Goal: Task Accomplishment & Management: Use online tool/utility

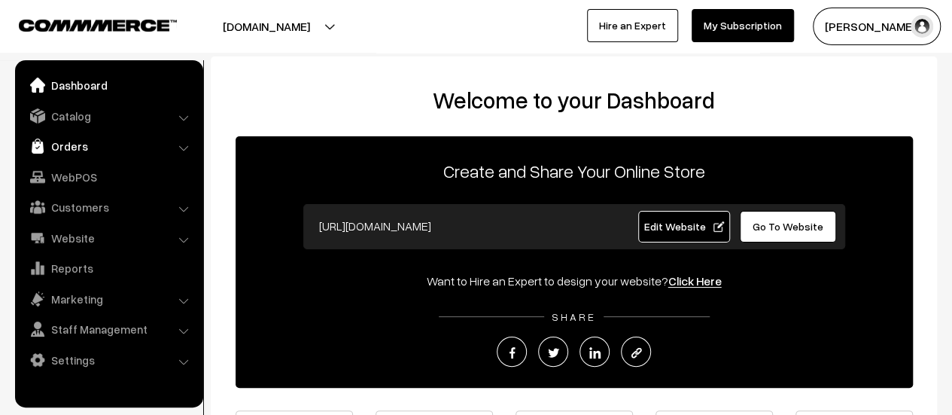
drag, startPoint x: 0, startPoint y: 0, endPoint x: 68, endPoint y: 147, distance: 161.6
click at [68, 147] on link "Orders" at bounding box center [108, 145] width 179 height 27
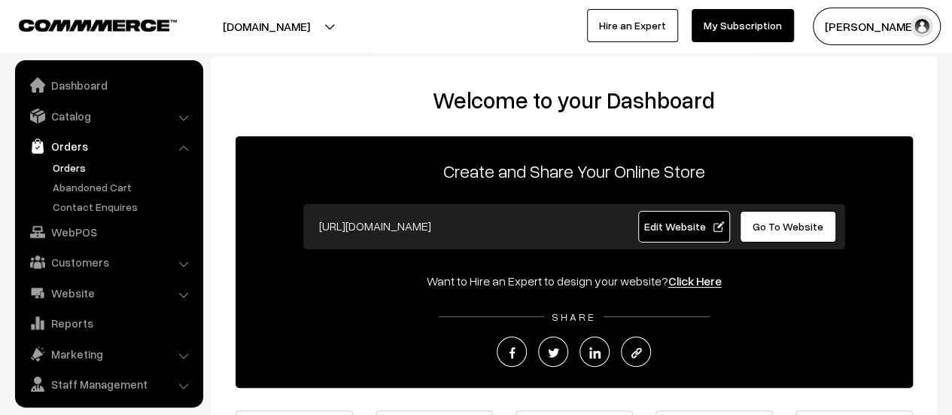
click at [66, 163] on link "Orders" at bounding box center [123, 168] width 149 height 16
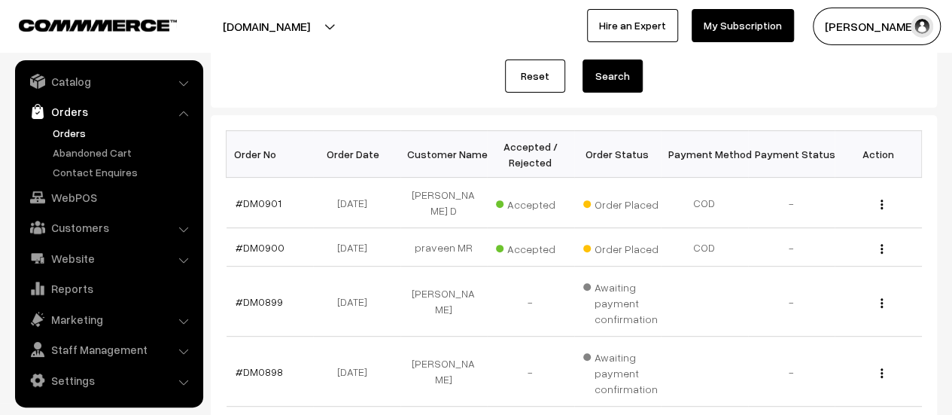
scroll to position [183, 0]
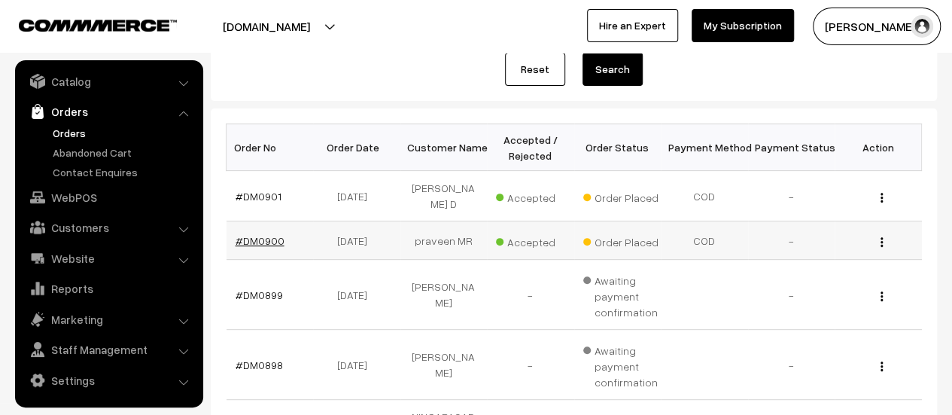
click at [243, 234] on link "#DM0900" at bounding box center [260, 240] width 49 height 13
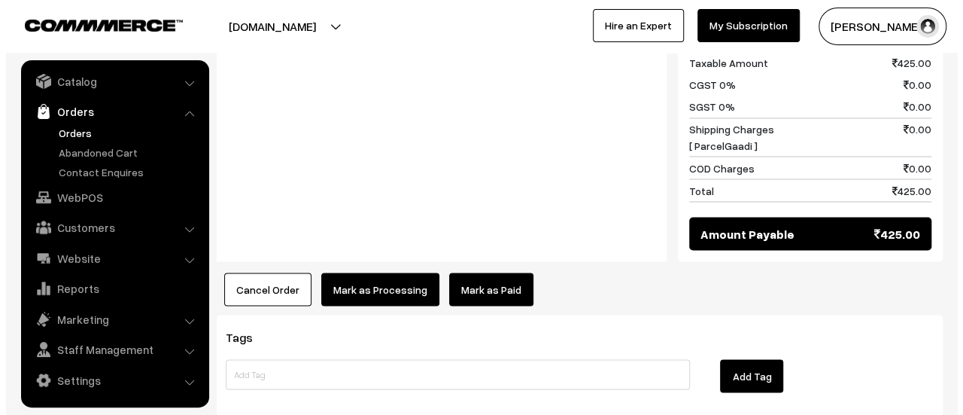
scroll to position [1359, 0]
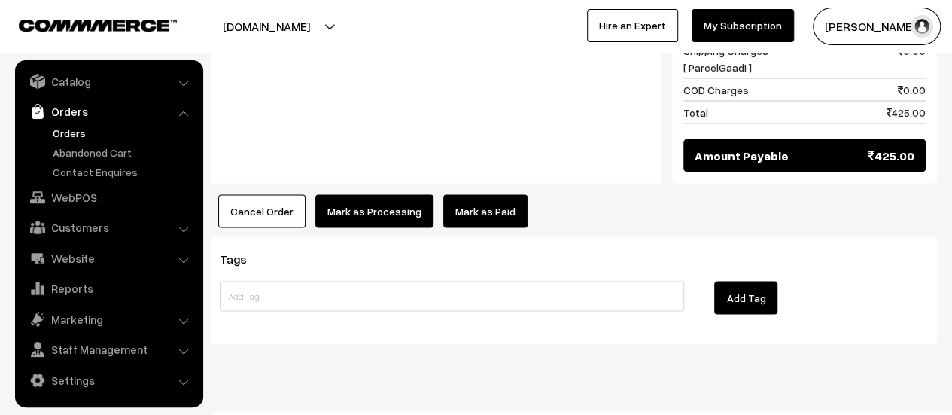
click at [351, 194] on button "Mark as Processing" at bounding box center [374, 210] width 118 height 33
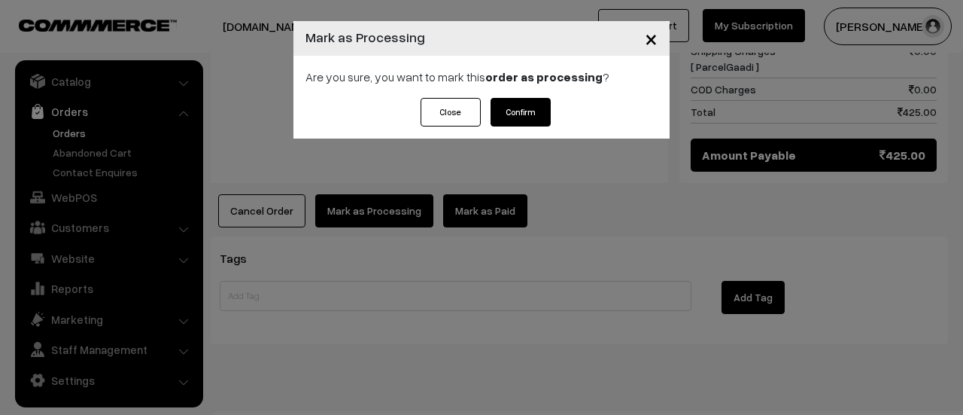
click at [515, 114] on button "Confirm" at bounding box center [521, 112] width 60 height 29
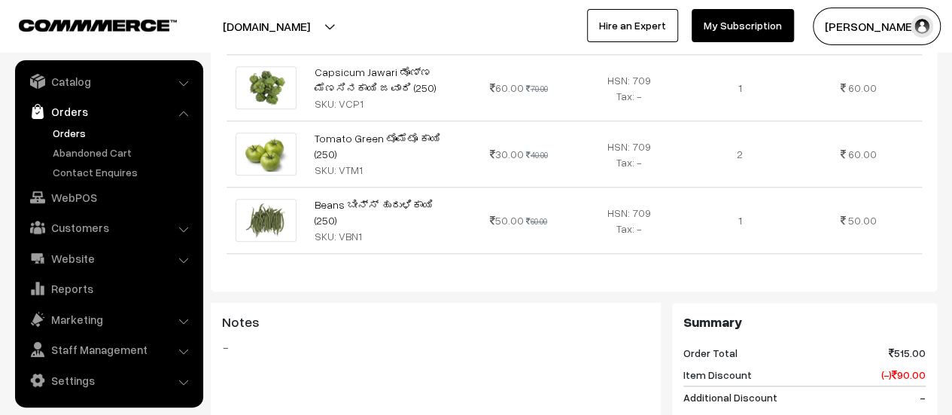
scroll to position [1263, 0]
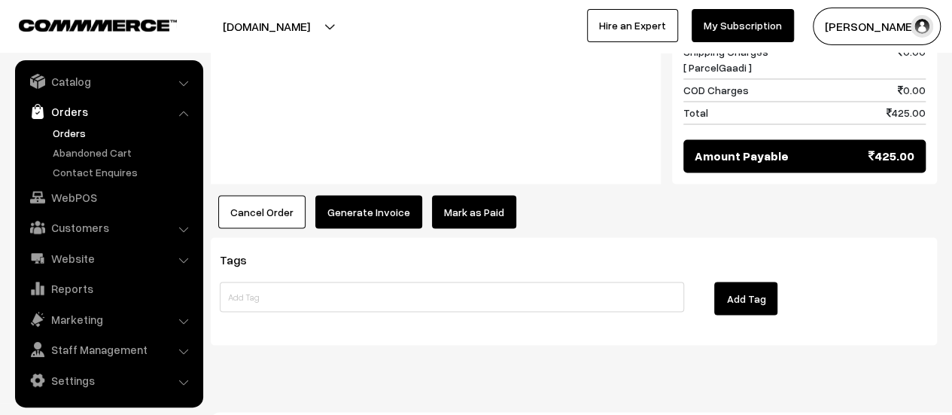
click at [369, 195] on button "Generate Invoice" at bounding box center [368, 211] width 107 height 33
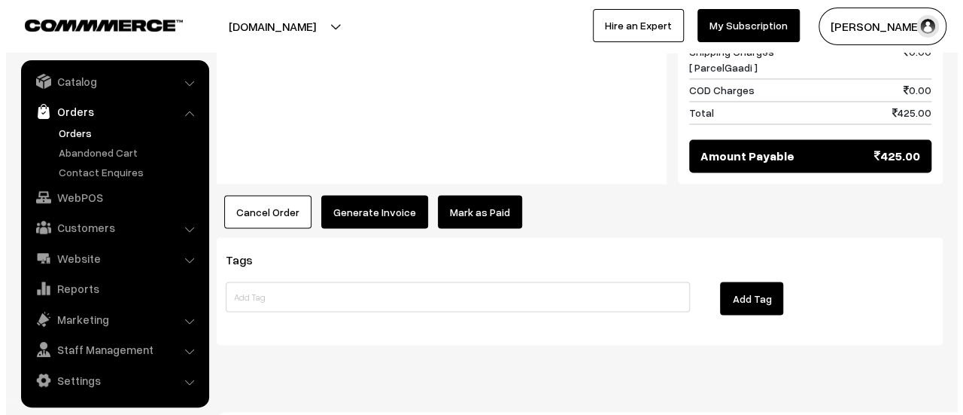
scroll to position [1264, 0]
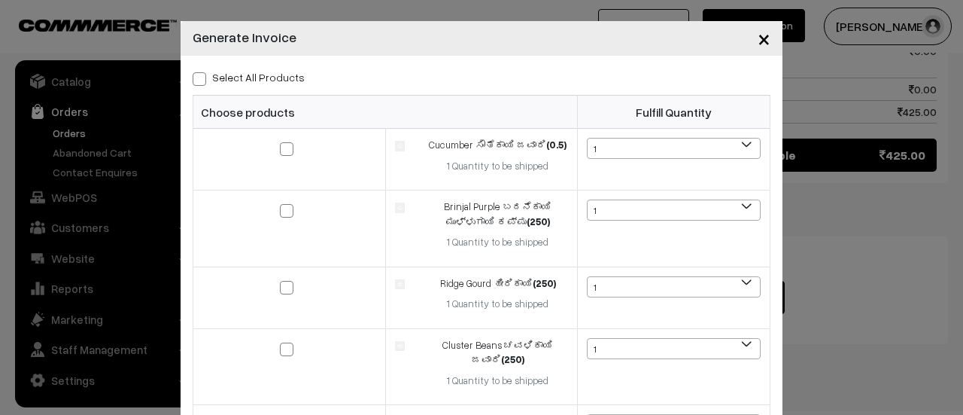
click at [196, 75] on span at bounding box center [200, 79] width 14 height 14
click at [196, 75] on input "Select All Products" at bounding box center [198, 76] width 10 height 10
checkbox input "true"
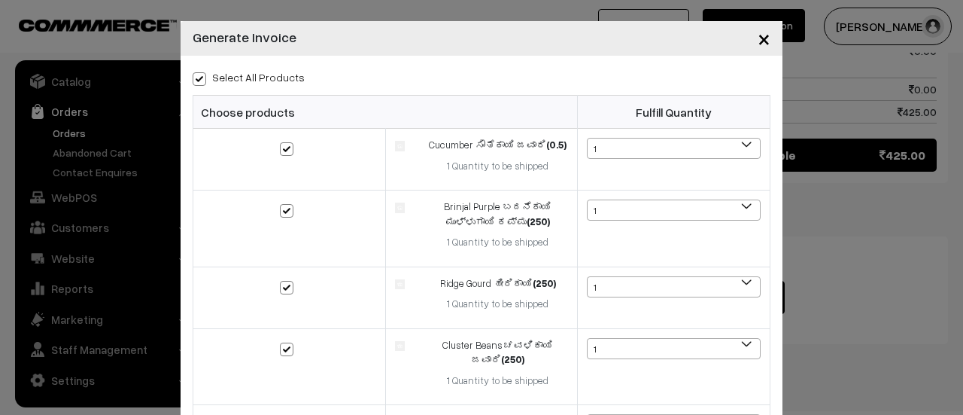
checkbox input "true"
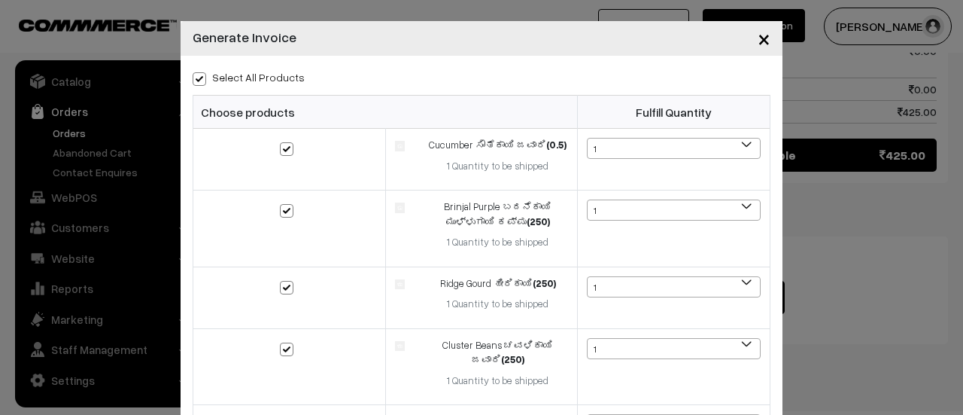
checkbox input "true"
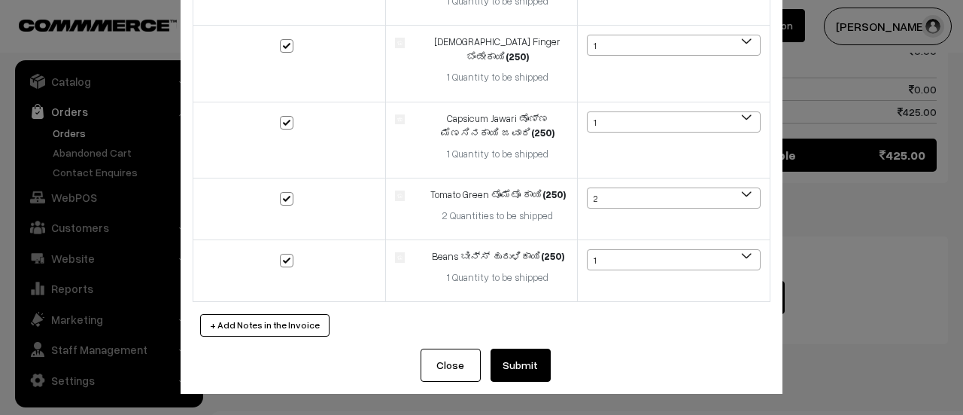
click at [519, 374] on button "Submit" at bounding box center [521, 364] width 60 height 33
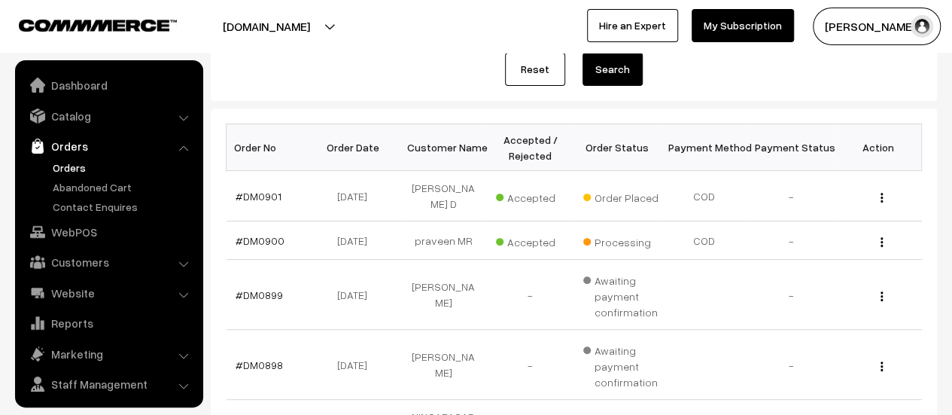
scroll to position [35, 0]
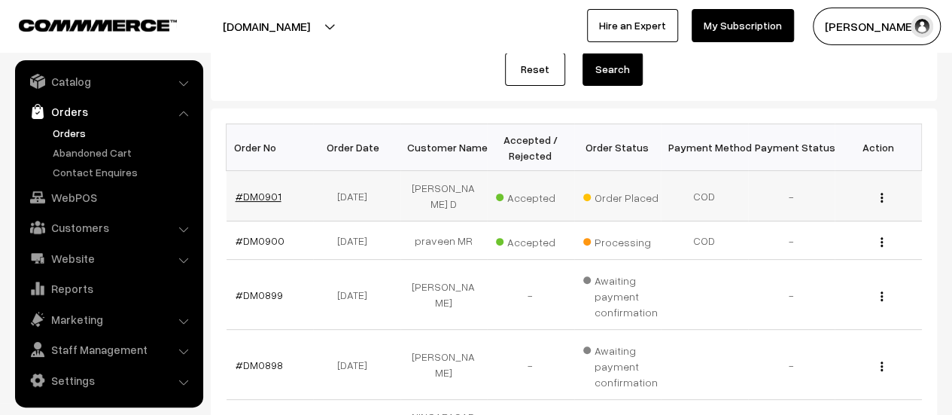
click at [254, 190] on link "#DM0901" at bounding box center [259, 196] width 46 height 13
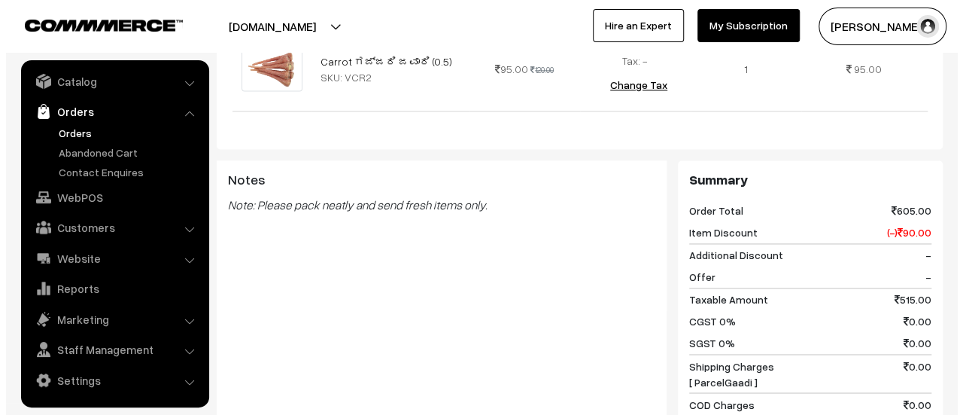
scroll to position [1358, 0]
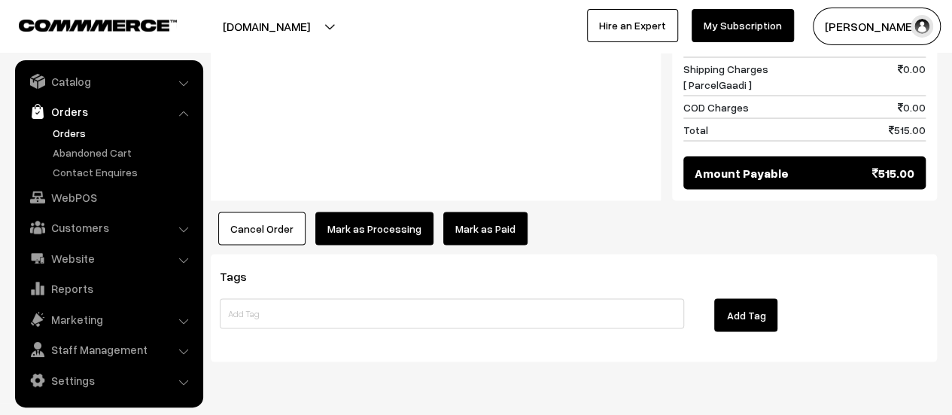
click at [363, 211] on button "Mark as Processing" at bounding box center [374, 227] width 118 height 33
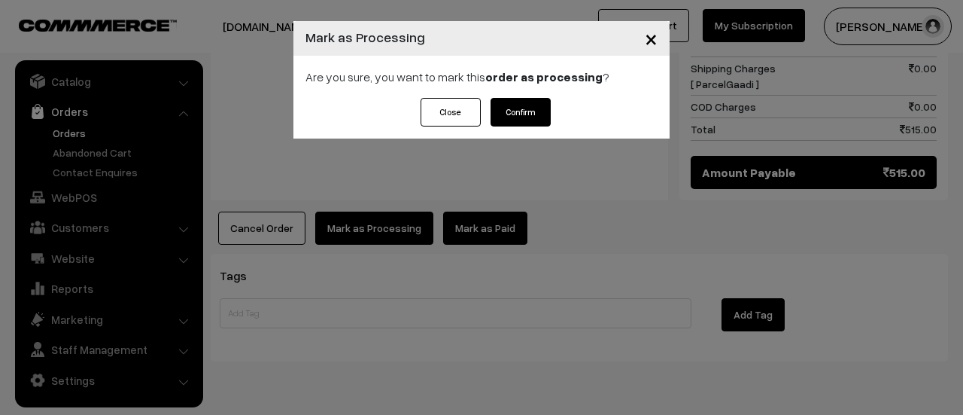
click at [516, 111] on button "Confirm" at bounding box center [521, 112] width 60 height 29
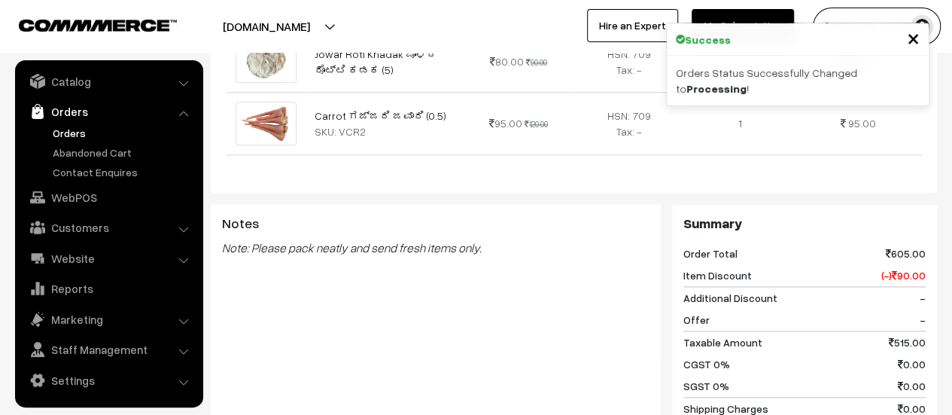
scroll to position [1233, 0]
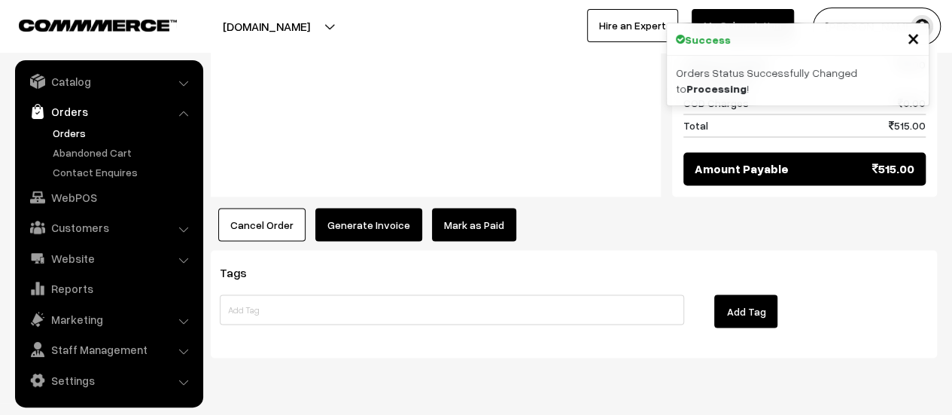
click at [337, 208] on button "Generate Invoice" at bounding box center [368, 224] width 107 height 33
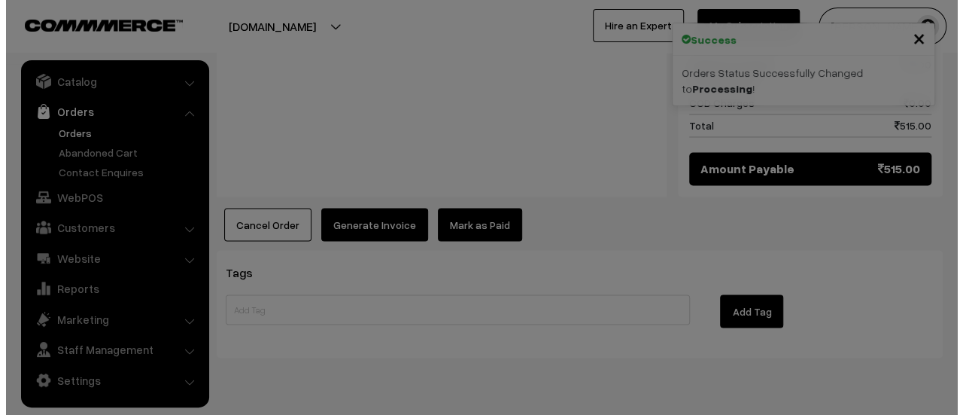
scroll to position [1236, 0]
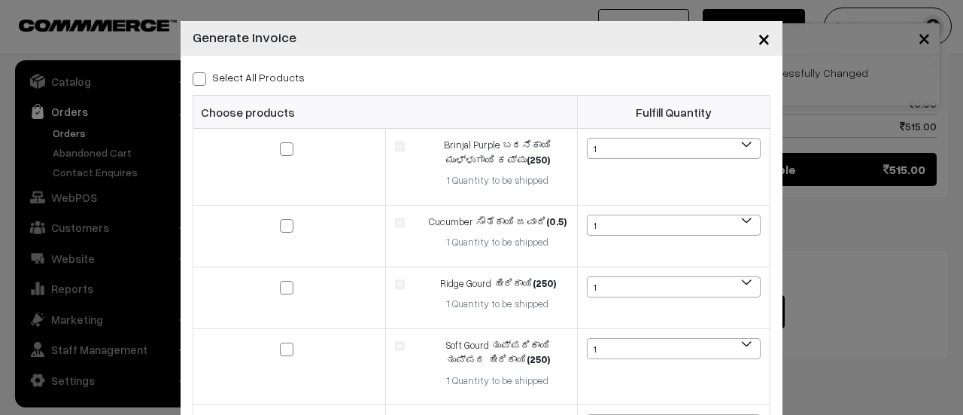
click at [193, 82] on span at bounding box center [200, 79] width 14 height 14
click at [193, 81] on input "Select All Products" at bounding box center [198, 76] width 10 height 10
checkbox input "true"
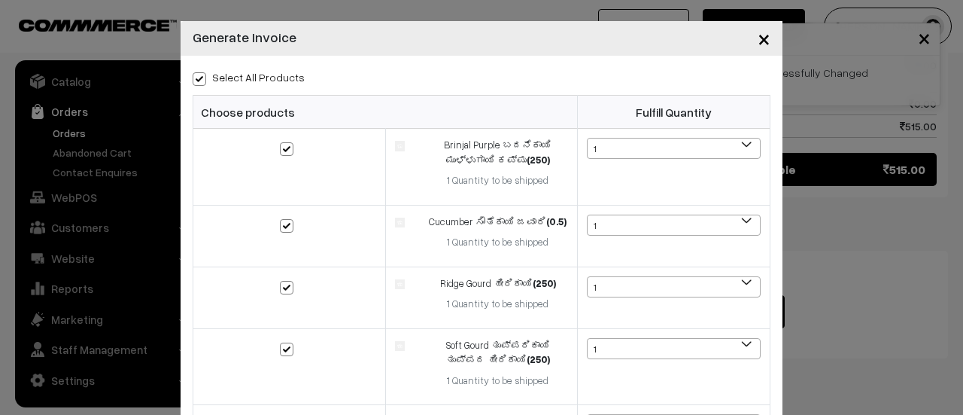
checkbox input "true"
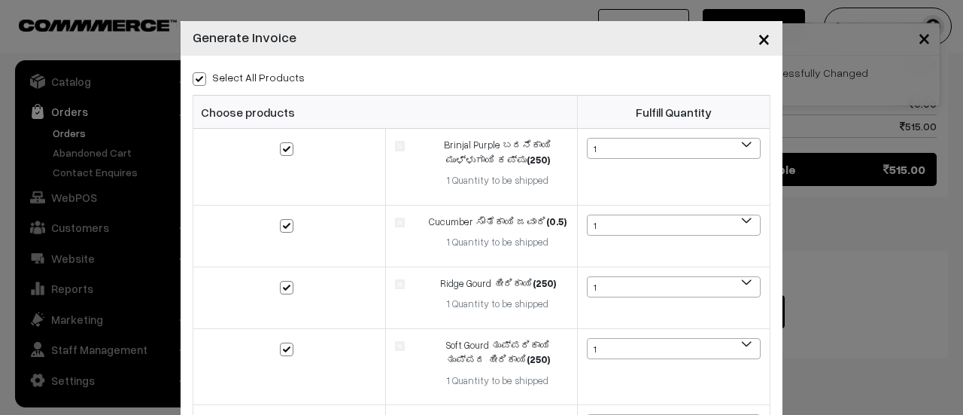
checkbox input "true"
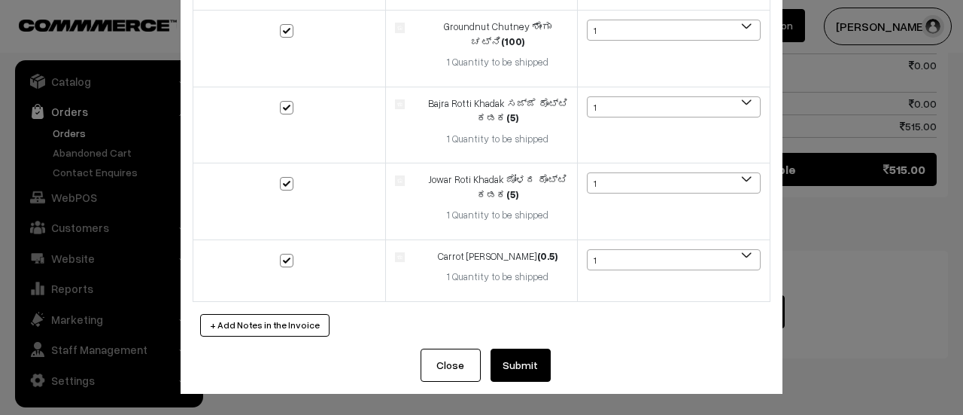
click at [514, 362] on button "Submit" at bounding box center [521, 364] width 60 height 33
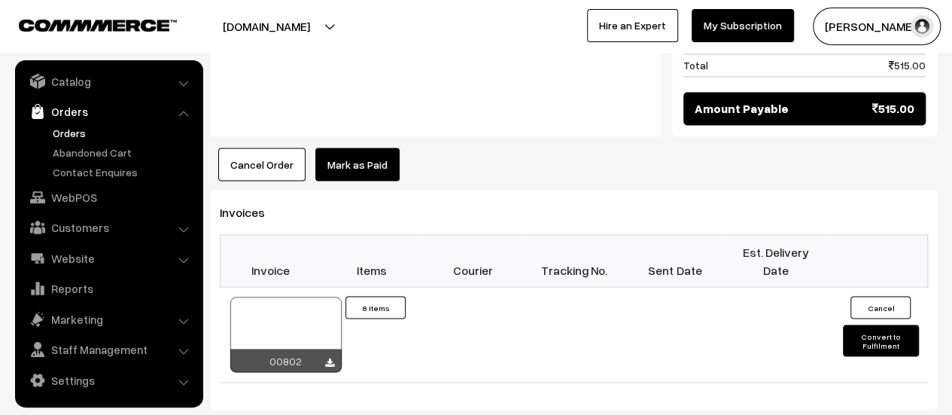
scroll to position [1327, 0]
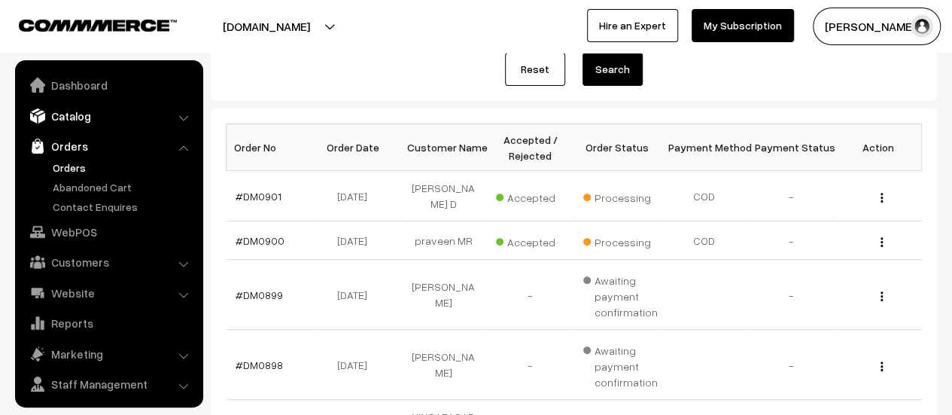
scroll to position [35, 0]
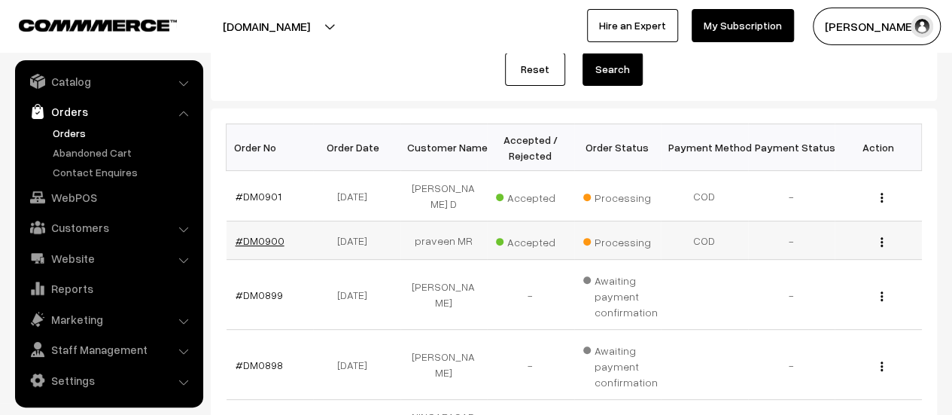
click at [272, 234] on link "#DM0900" at bounding box center [260, 240] width 49 height 13
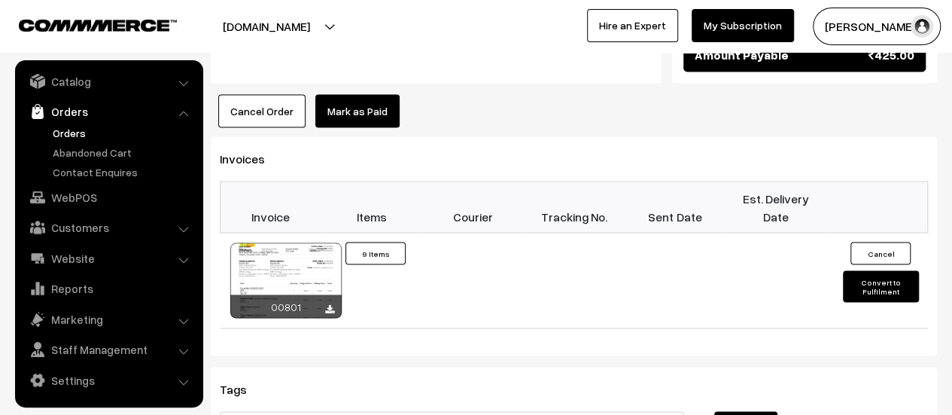
scroll to position [1349, 0]
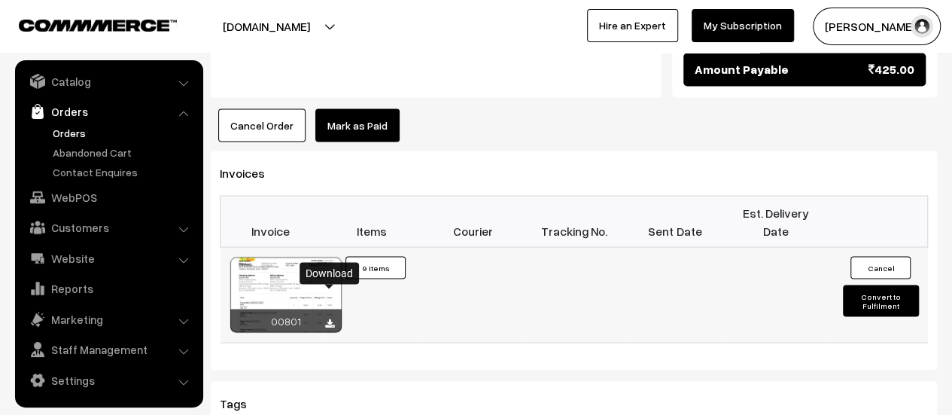
click at [330, 318] on icon at bounding box center [329, 323] width 9 height 10
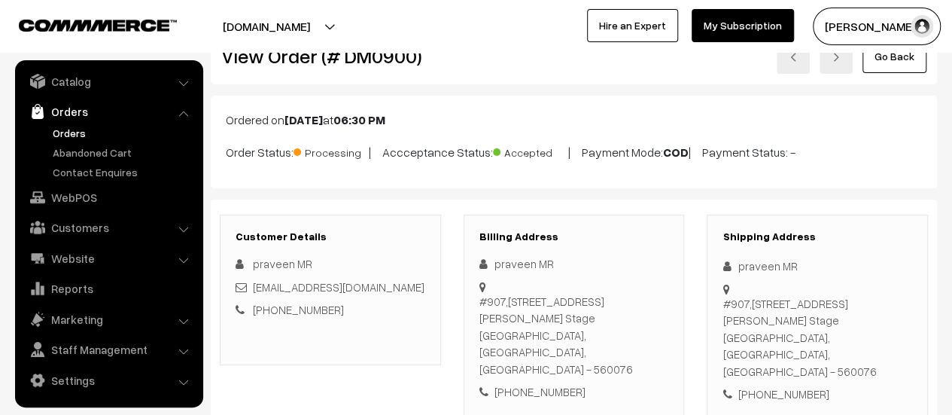
scroll to position [0, 0]
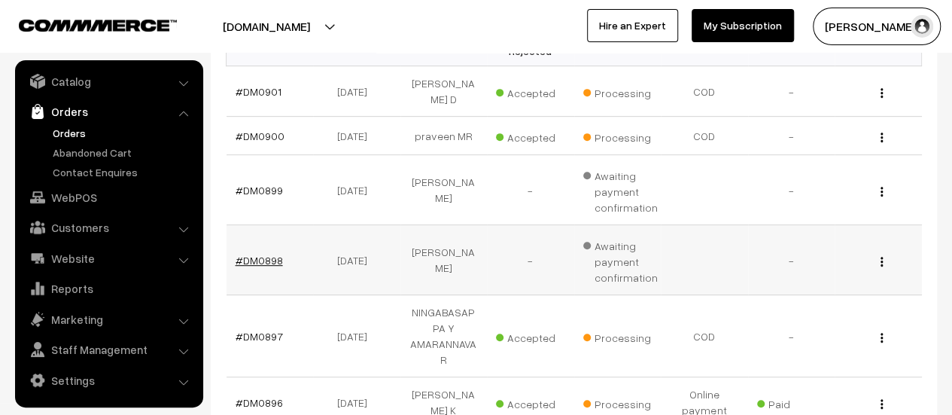
scroll to position [288, 0]
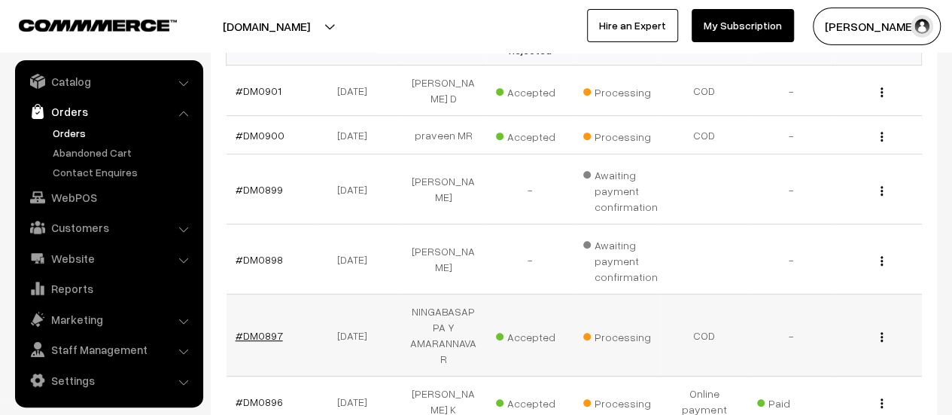
click at [251, 329] on link "#DM0897" at bounding box center [259, 335] width 47 height 13
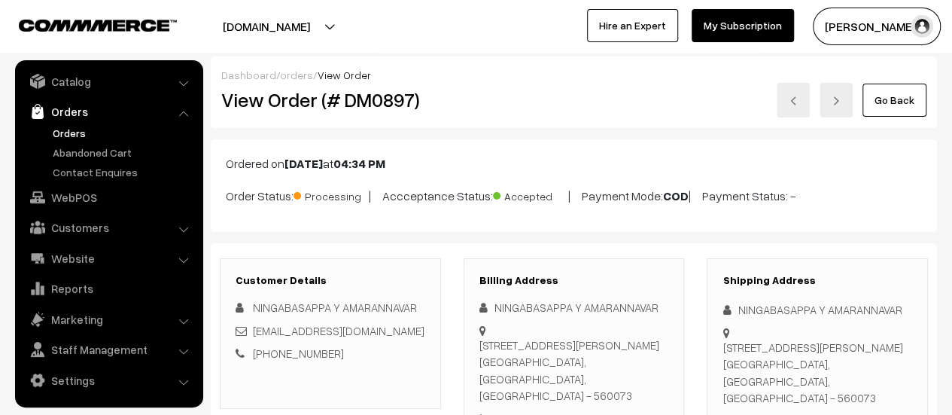
scroll to position [107, 0]
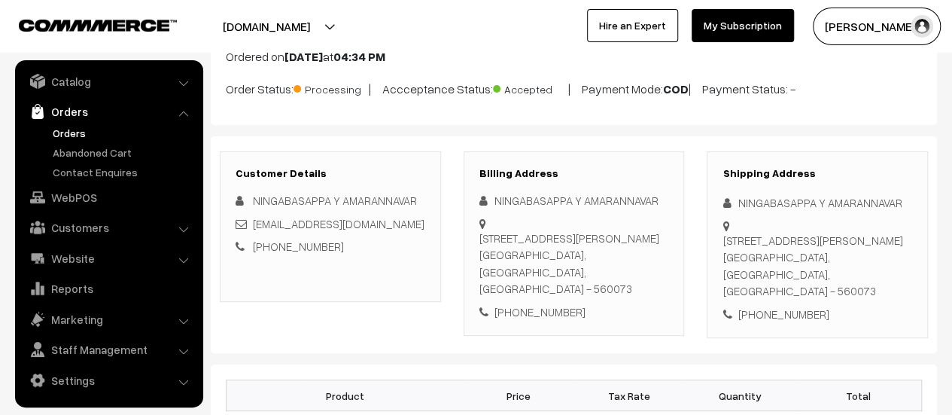
drag, startPoint x: 482, startPoint y: 236, endPoint x: 654, endPoint y: 292, distance: 181.1
click at [654, 292] on div "[STREET_ADDRESS][PERSON_NAME]" at bounding box center [574, 264] width 190 height 68
copy div "[STREET_ADDRESS][PERSON_NAME]"
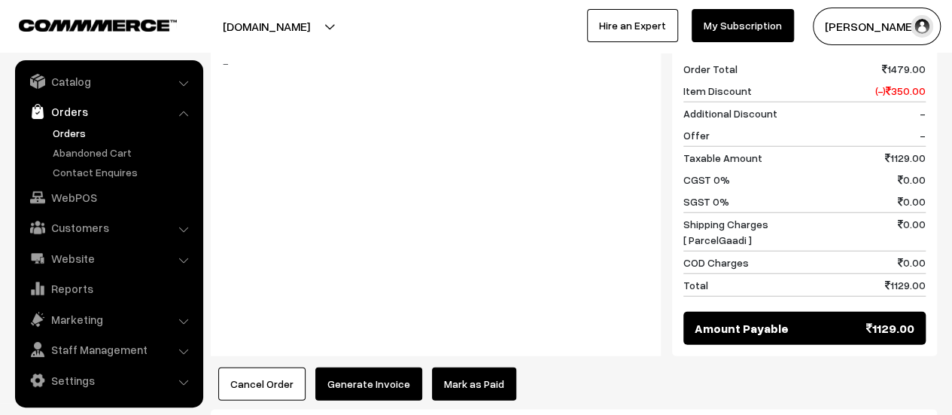
scroll to position [1858, 0]
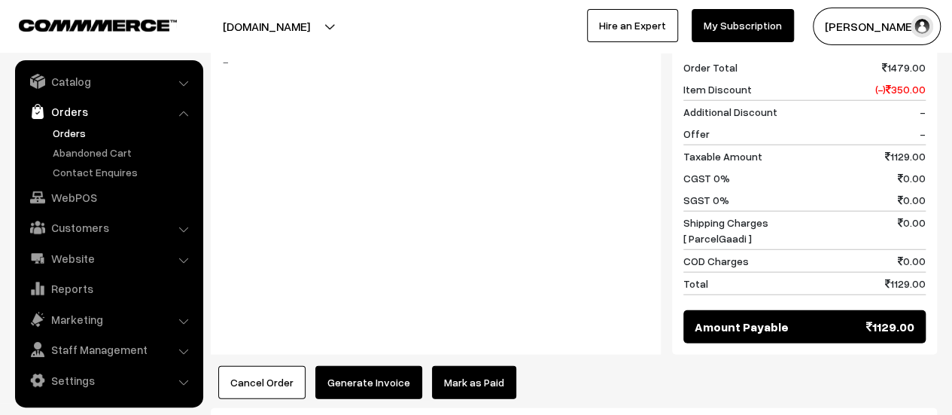
click at [367, 366] on button "Generate Invoice" at bounding box center [368, 382] width 107 height 33
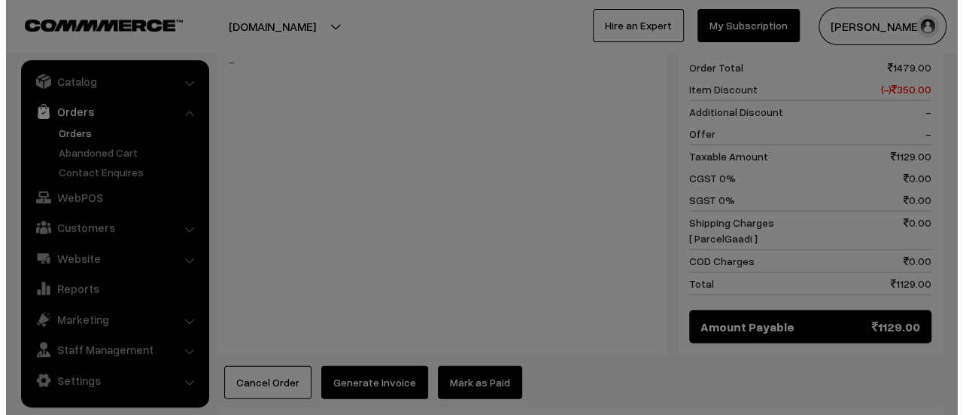
scroll to position [1871, 0]
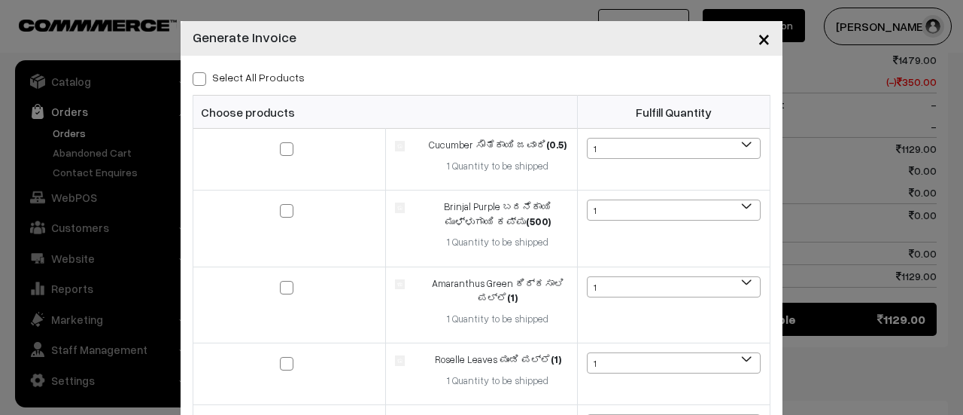
click at [193, 81] on span at bounding box center [200, 79] width 14 height 14
click at [193, 81] on input "Select All Products" at bounding box center [198, 76] width 10 height 10
checkbox input "true"
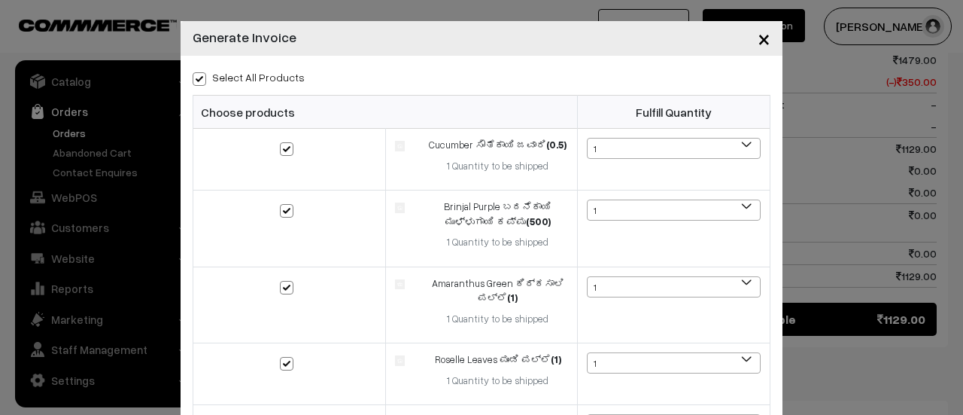
checkbox input "true"
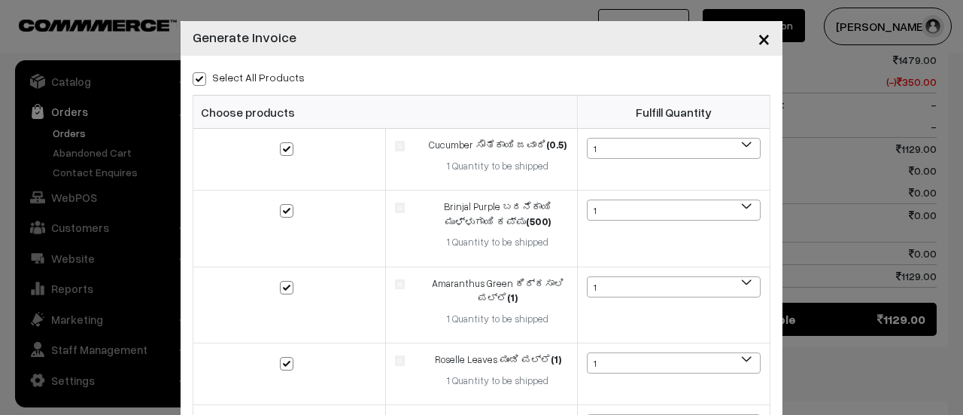
checkbox input "true"
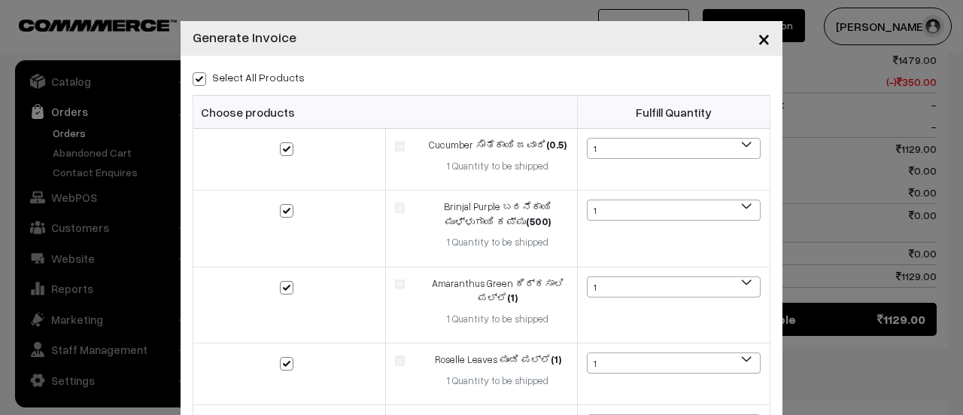
checkbox input "true"
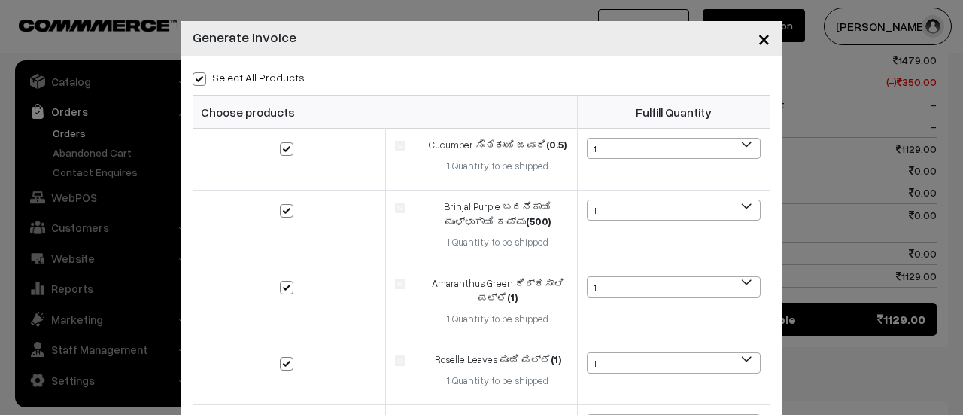
checkbox input "true"
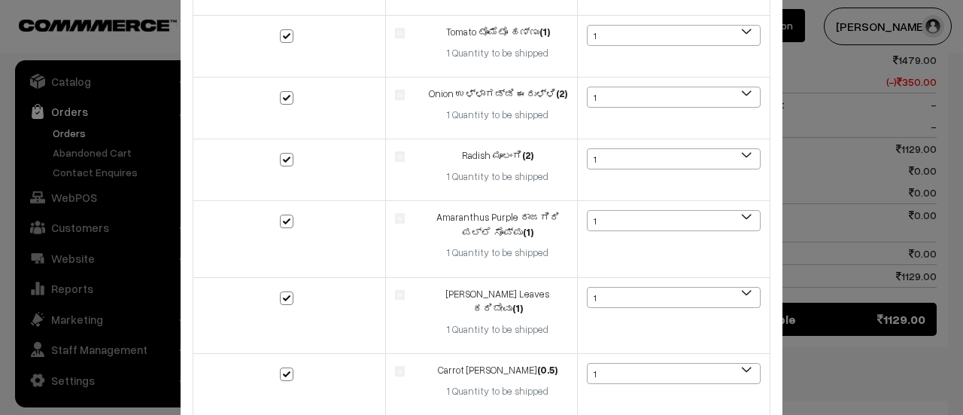
scroll to position [1186, 0]
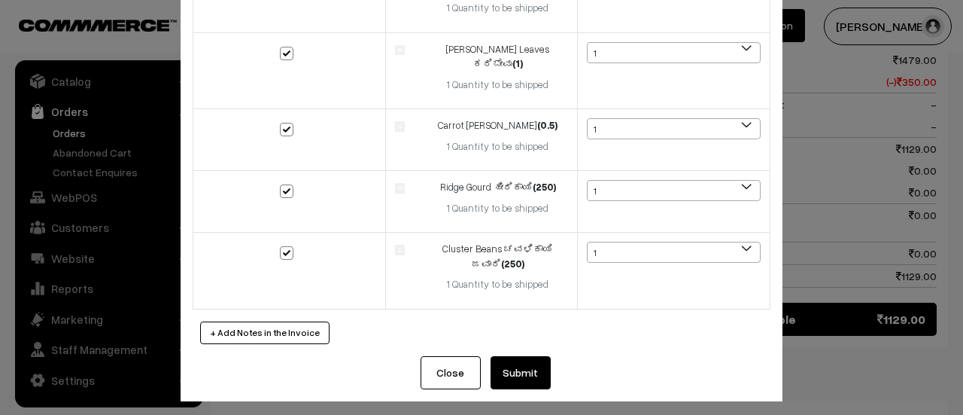
click at [513, 370] on button "Submit" at bounding box center [521, 372] width 60 height 33
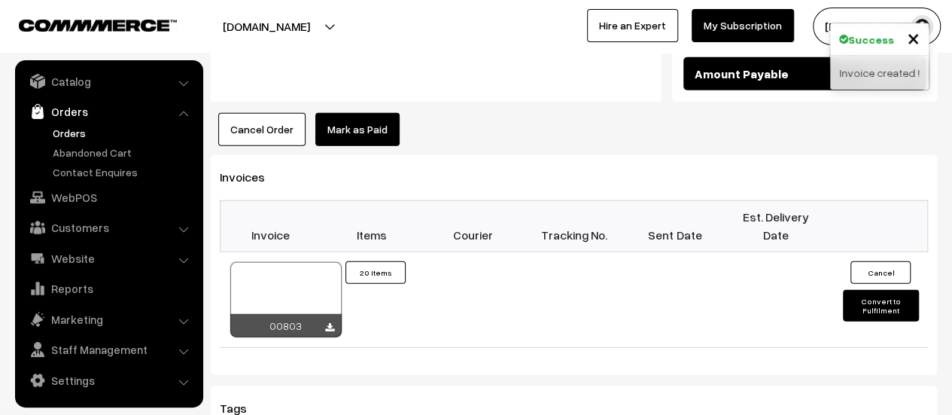
scroll to position [2112, 0]
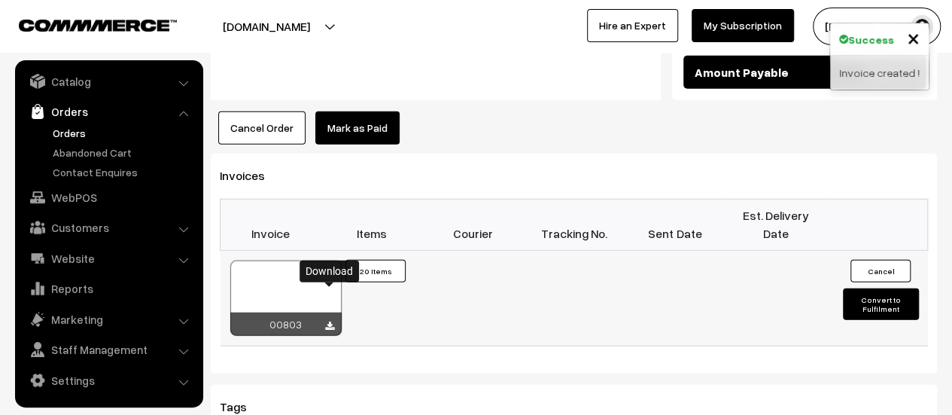
click at [330, 321] on icon at bounding box center [329, 326] width 9 height 10
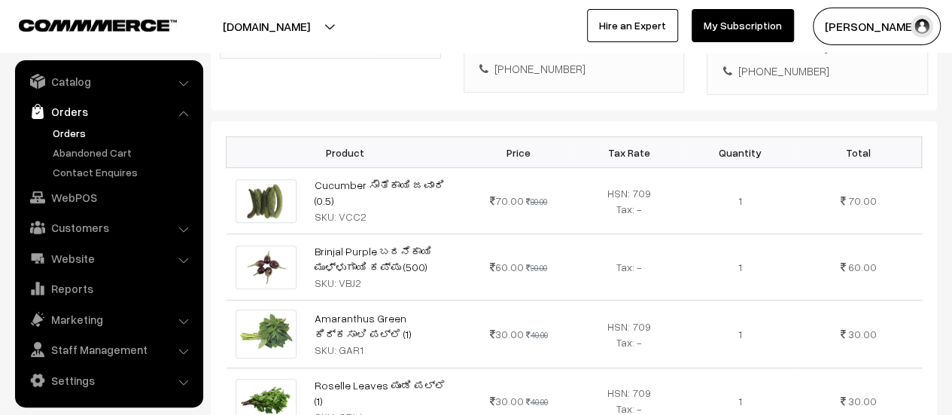
scroll to position [0, 0]
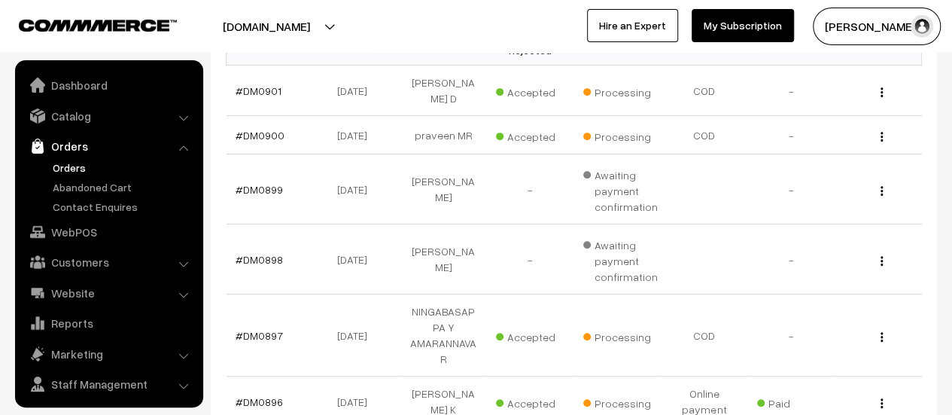
scroll to position [35, 0]
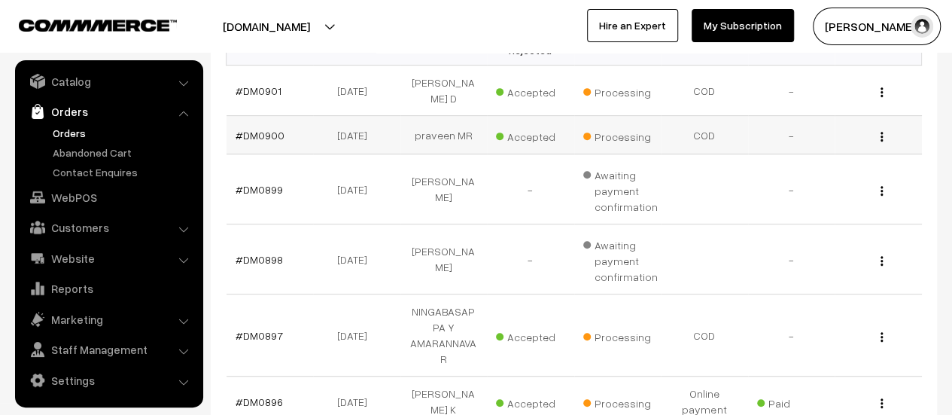
click at [263, 116] on td "#DM0900" at bounding box center [270, 135] width 87 height 38
click at [266, 129] on link "#DM0900" at bounding box center [260, 135] width 49 height 13
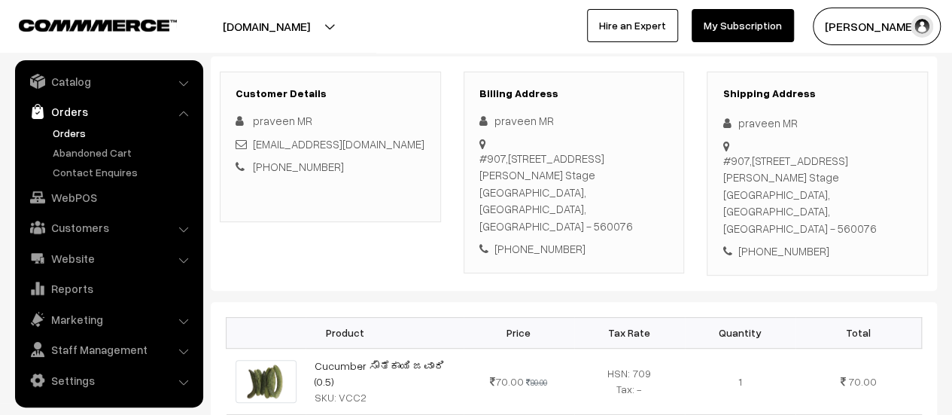
scroll to position [211, 0]
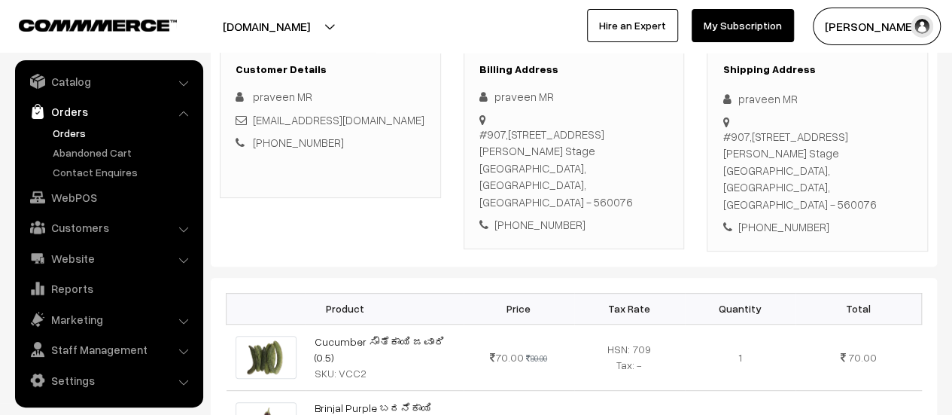
drag, startPoint x: 479, startPoint y: 130, endPoint x: 653, endPoint y: 181, distance: 181.7
click at [653, 181] on div "[STREET_ADDRESS][PERSON_NAME]" at bounding box center [574, 168] width 190 height 85
copy div "[STREET_ADDRESS][PERSON_NAME]"
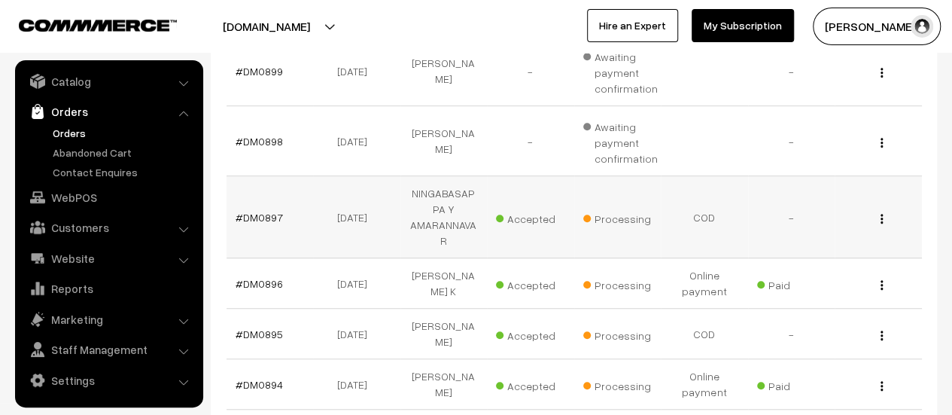
scroll to position [419, 0]
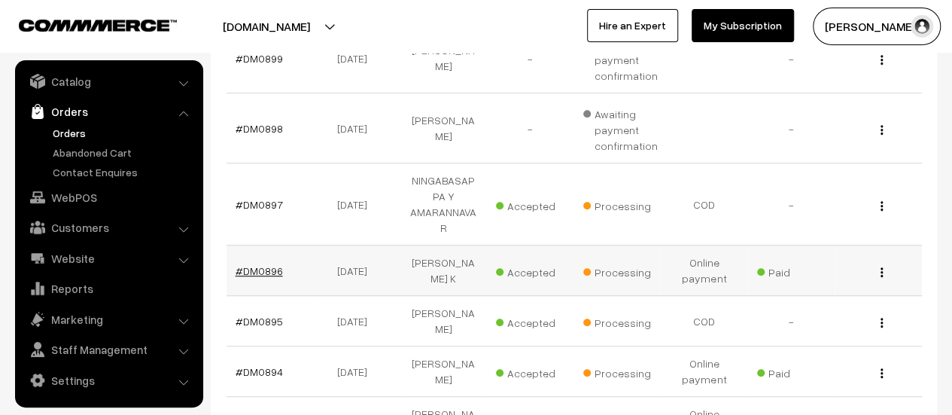
click at [258, 264] on link "#DM0896" at bounding box center [259, 270] width 47 height 13
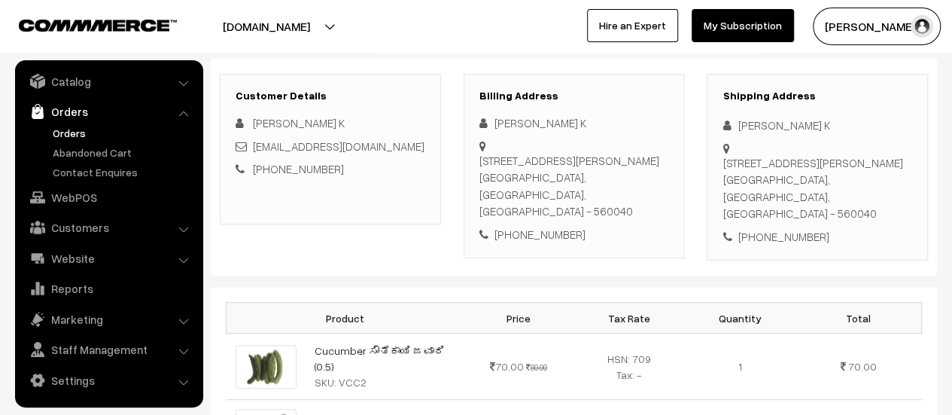
scroll to position [227, 0]
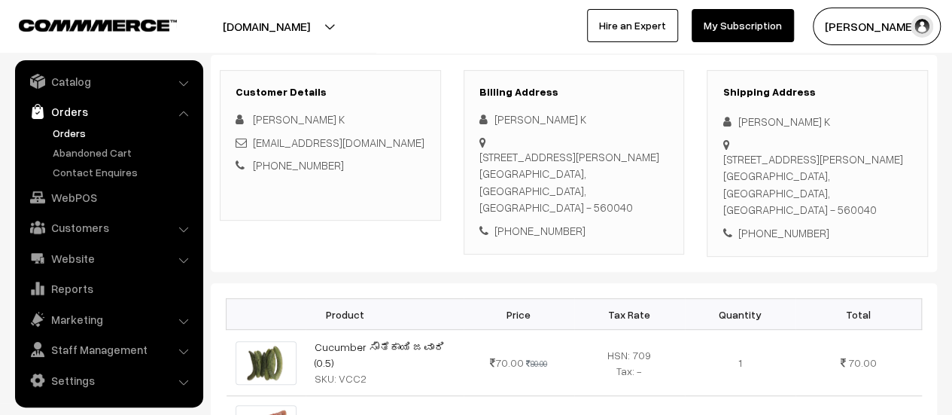
drag, startPoint x: 479, startPoint y: 154, endPoint x: 650, endPoint y: 186, distance: 174.5
click at [650, 186] on div "6, Sri Krishna Gokula, 7th Main Road, CHBS Layout, Vijayanagar Bengaluru, Karna…" at bounding box center [574, 182] width 190 height 68
copy div "6, Sri Krishna Gokula, 7th Main Road, CHBS Layout, Vijayanagar Bengaluru, Karna…"
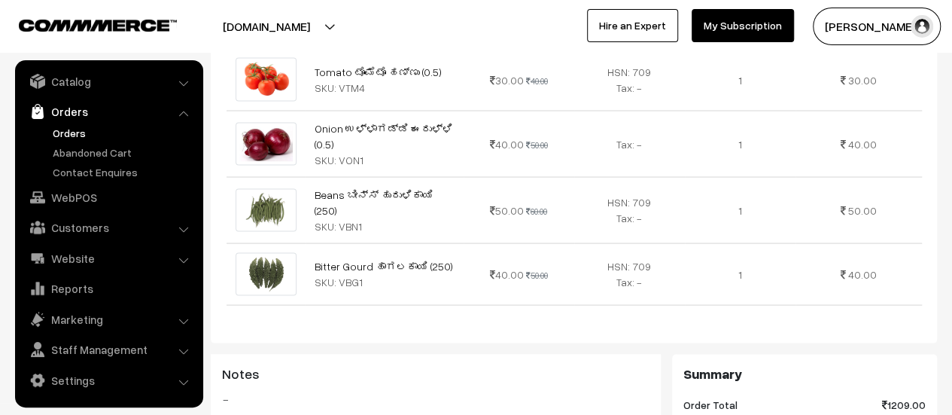
scroll to position [1927, 0]
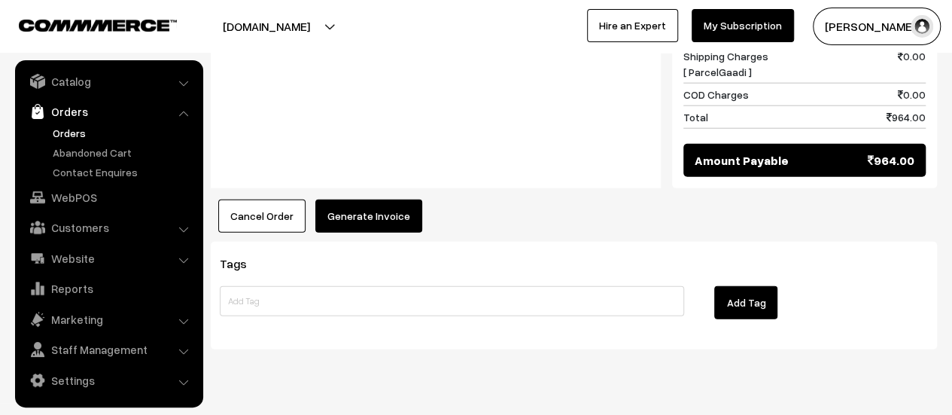
click at [362, 199] on button "Generate Invoice" at bounding box center [368, 215] width 107 height 33
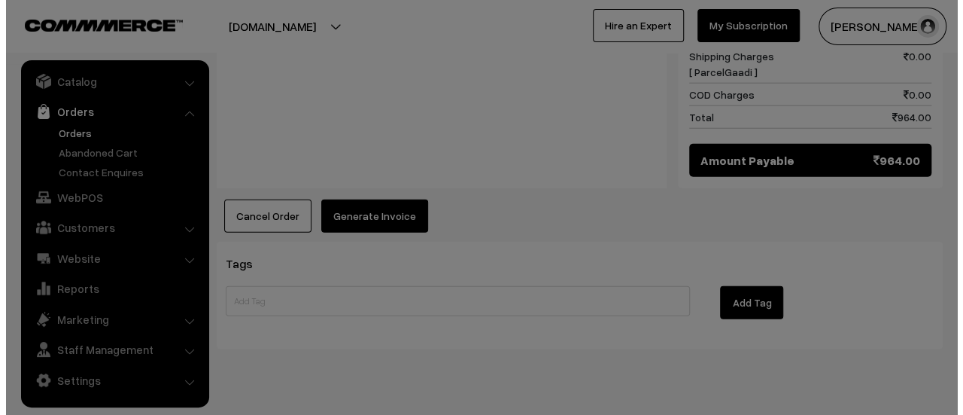
scroll to position [1933, 0]
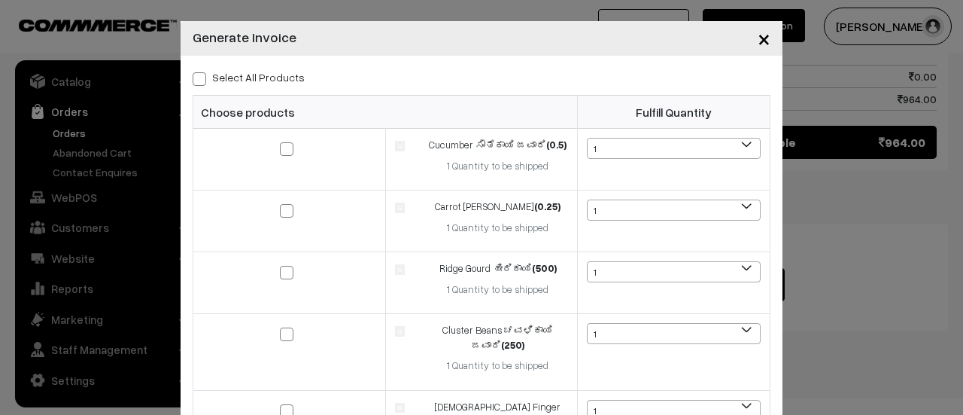
click at [193, 77] on span at bounding box center [200, 79] width 14 height 14
click at [193, 77] on input "Select All Products" at bounding box center [198, 76] width 10 height 10
checkbox input "true"
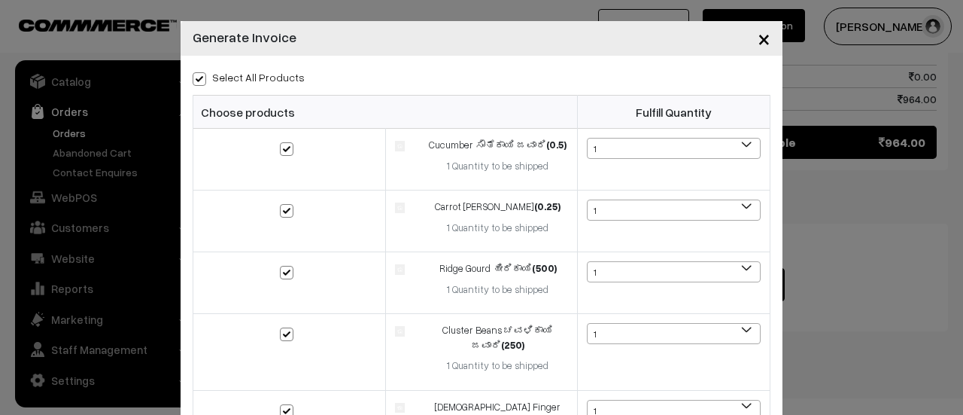
checkbox input "true"
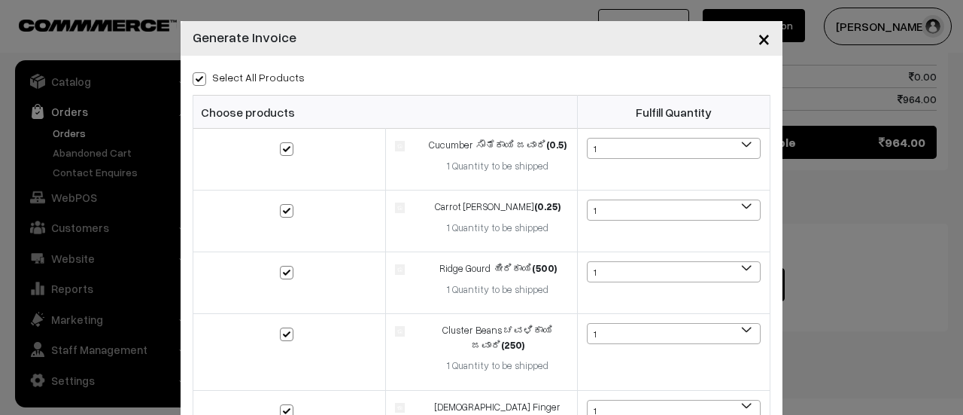
checkbox input "true"
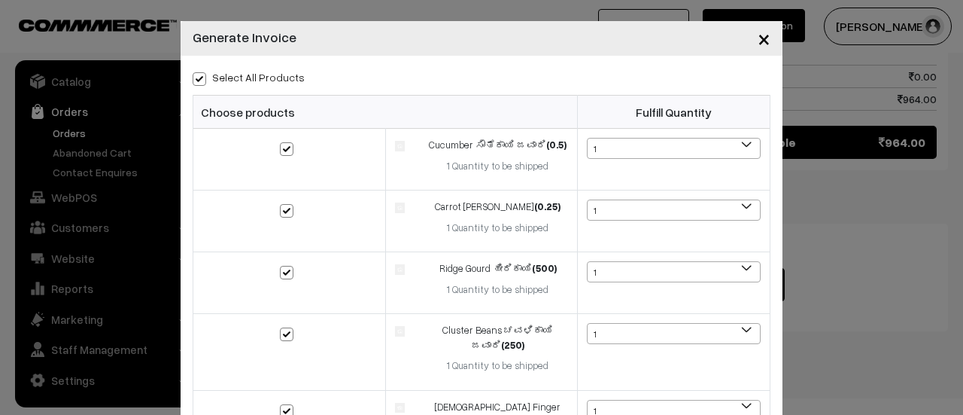
checkbox input "true"
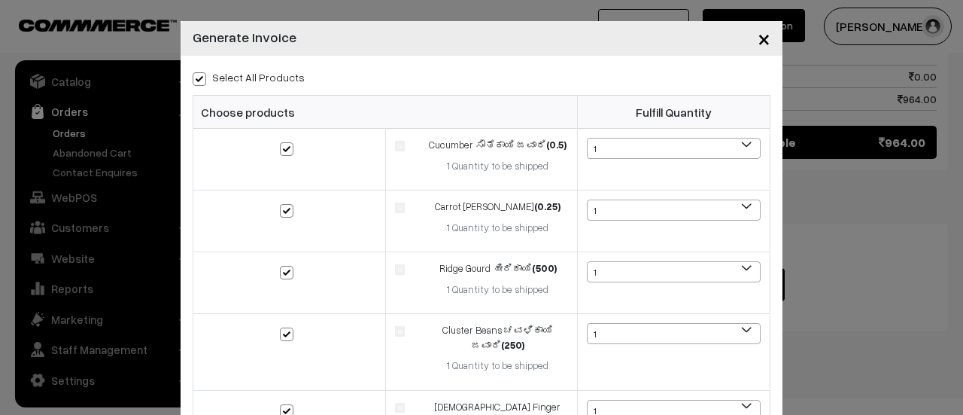
checkbox input "true"
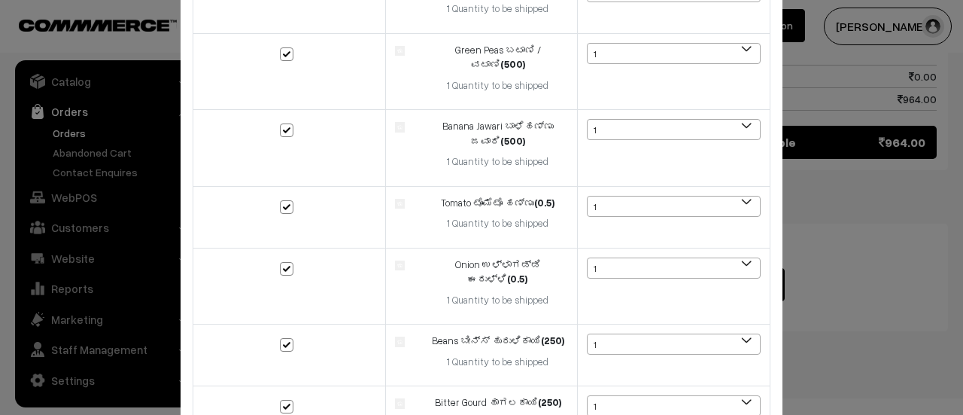
scroll to position [1034, 0]
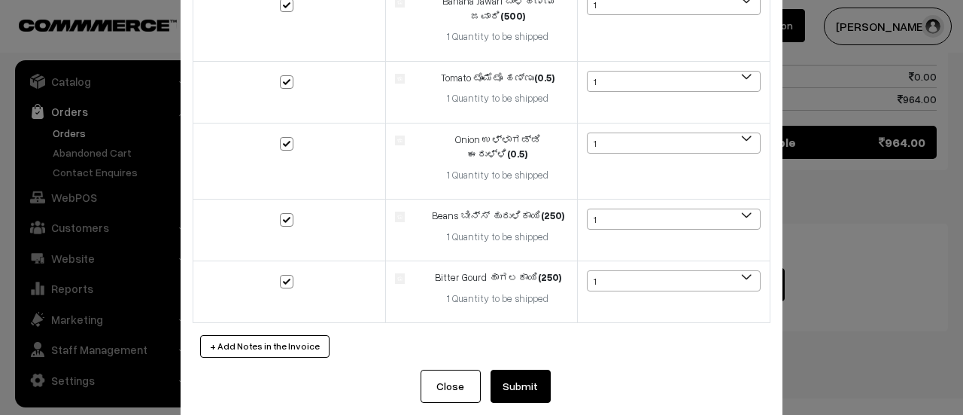
click at [528, 370] on button "Submit" at bounding box center [521, 386] width 60 height 33
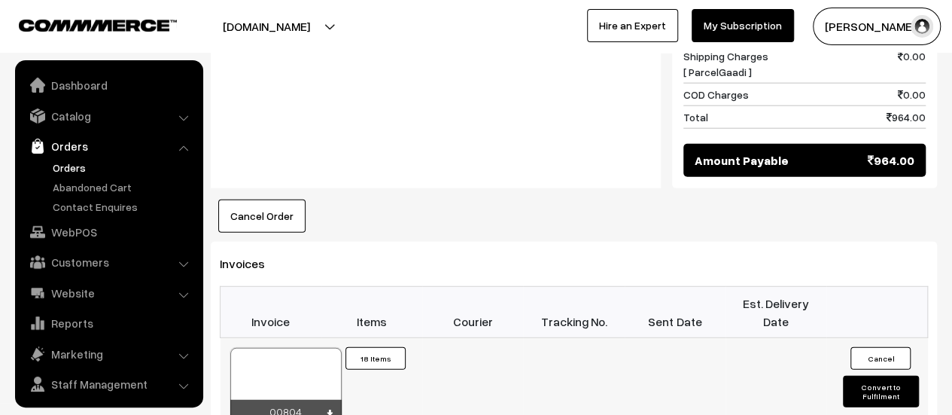
scroll to position [35, 0]
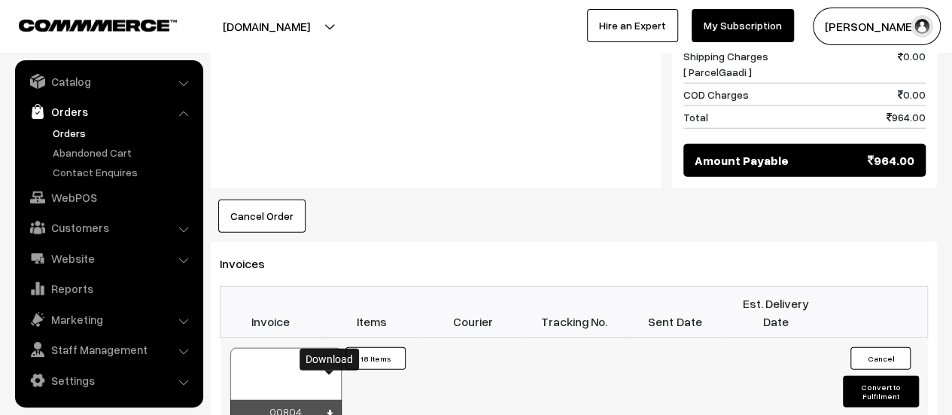
click at [330, 409] on icon at bounding box center [329, 414] width 9 height 10
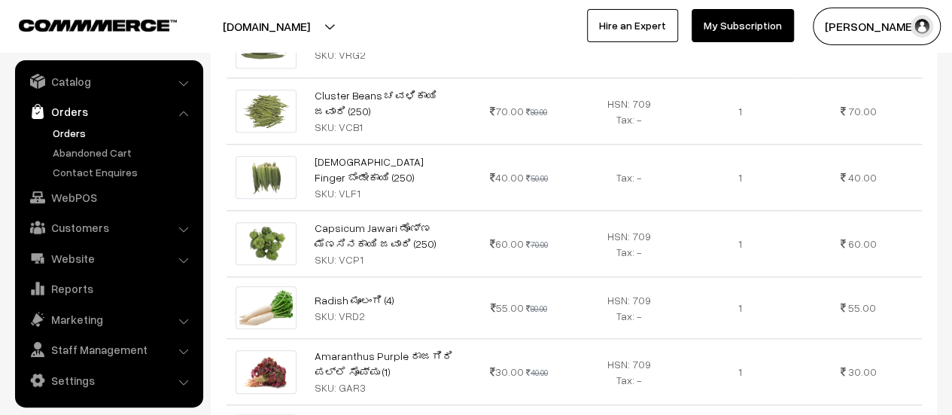
scroll to position [0, 0]
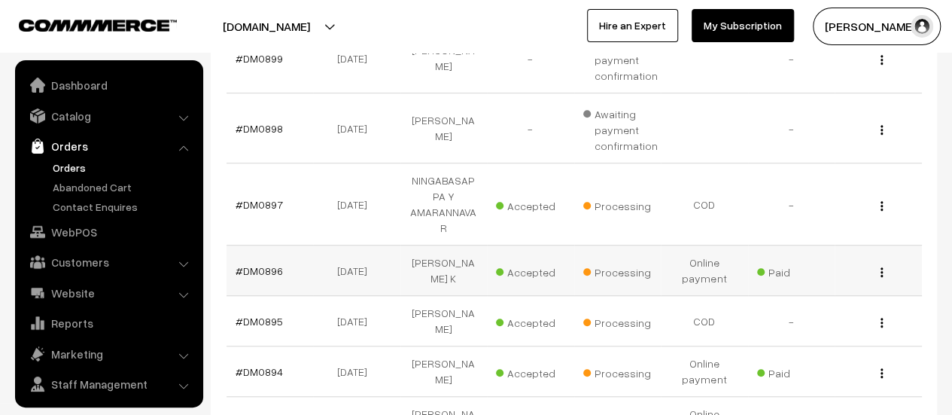
scroll to position [35, 0]
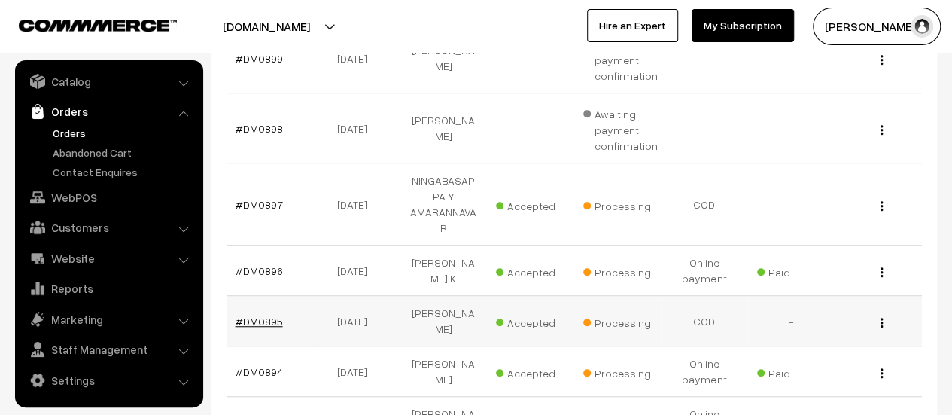
click at [265, 315] on link "#DM0895" at bounding box center [259, 321] width 47 height 13
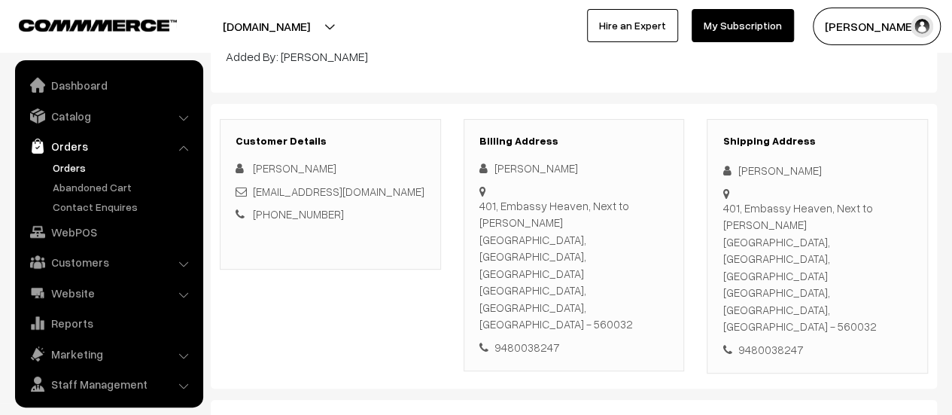
scroll to position [35, 0]
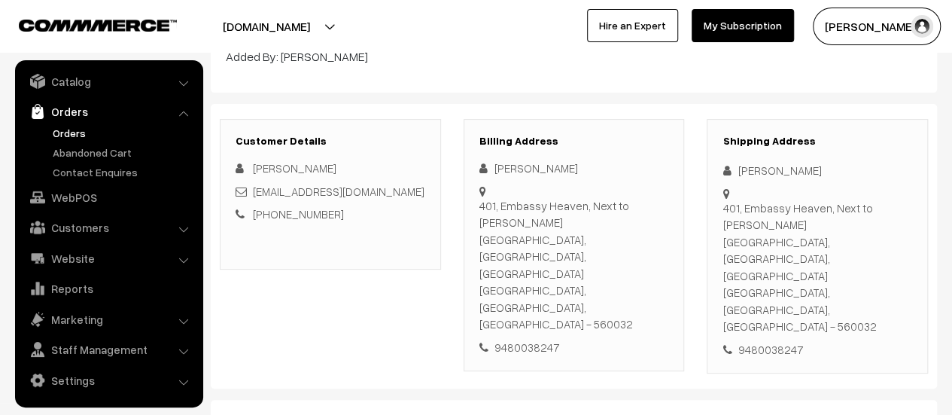
drag, startPoint x: 479, startPoint y: 202, endPoint x: 661, endPoint y: 237, distance: 185.4
click at [661, 237] on div "401, Embassy Heaven, Next to [PERSON_NAME][GEOGRAPHIC_DATA], [GEOGRAPHIC_DATA] …" at bounding box center [574, 264] width 190 height 135
copy div "401, Embassy Heaven, Next to [PERSON_NAME][GEOGRAPHIC_DATA], [GEOGRAPHIC_DATA] …"
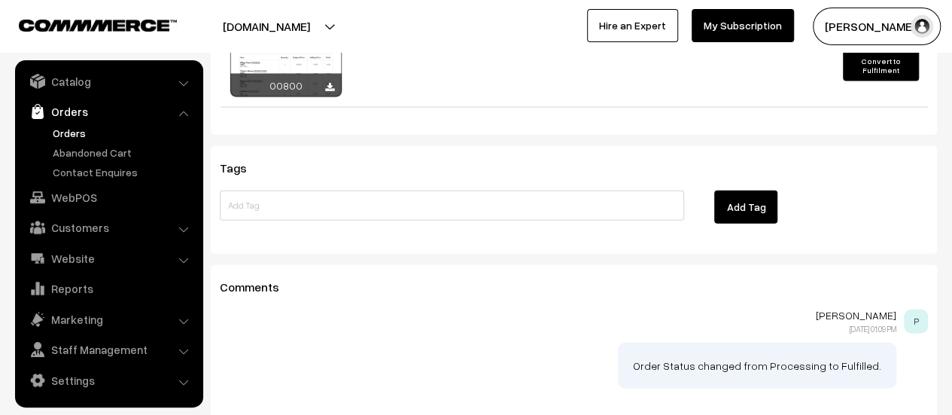
scroll to position [1445, 0]
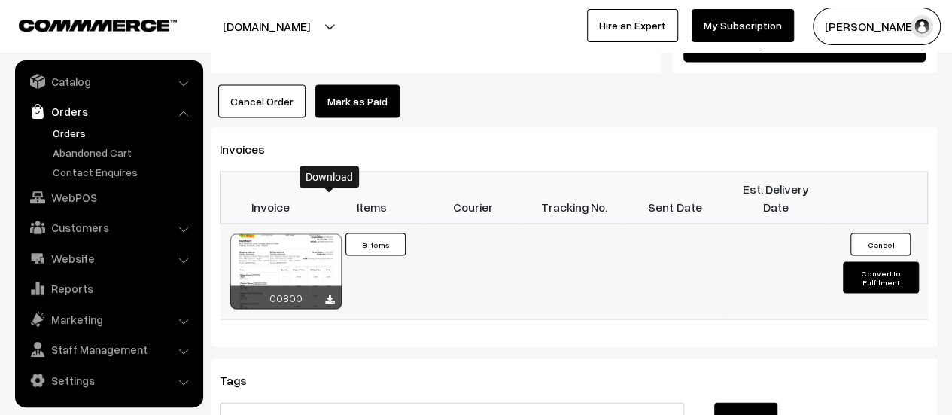
click at [330, 295] on icon at bounding box center [329, 300] width 9 height 10
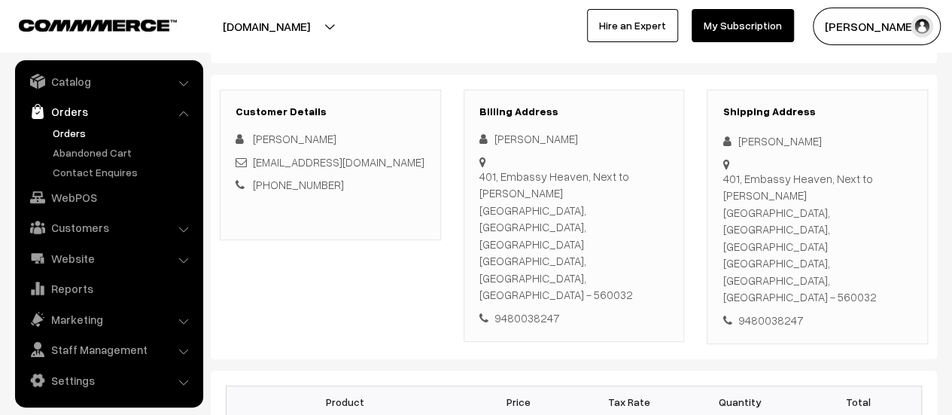
scroll to position [0, 0]
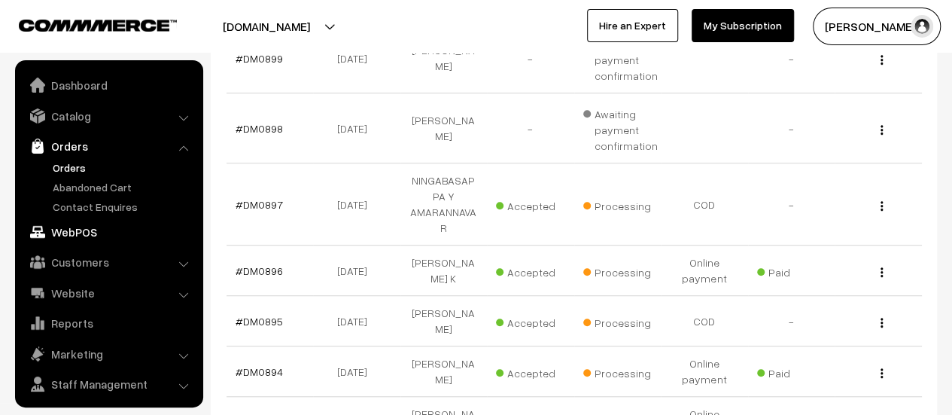
scroll to position [35, 0]
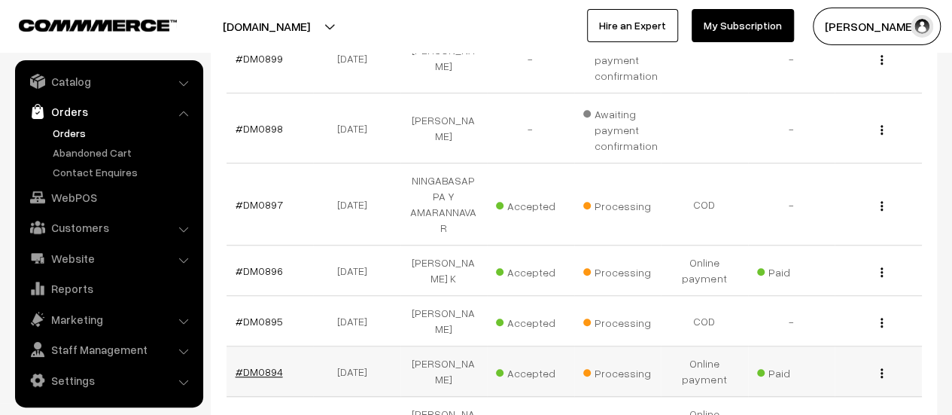
click at [257, 365] on link "#DM0894" at bounding box center [259, 371] width 47 height 13
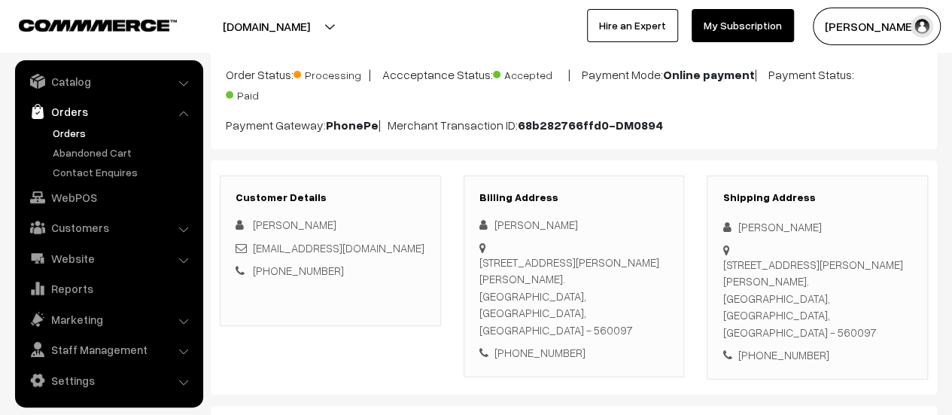
scroll to position [122, 0]
drag, startPoint x: 482, startPoint y: 259, endPoint x: 649, endPoint y: 370, distance: 201.0
click at [649, 338] on div "Suprabha No.401, Anugraha, 5th Main, Rajiv Gandhi Nagar NTI Layout 2nd Phase, K…" at bounding box center [574, 295] width 190 height 85
copy div "Suprabha No.401, Anugraha, 5th Main, Rajiv Gandhi Nagar NTI Layout 2nd Phase, K…"
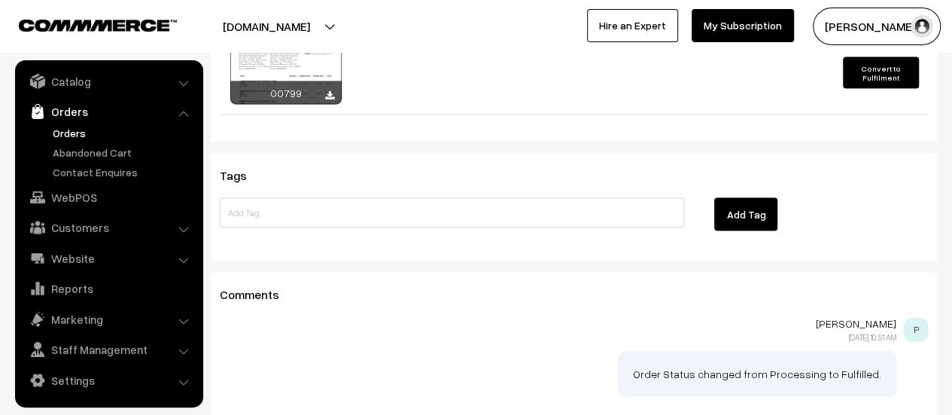
scroll to position [1558, 0]
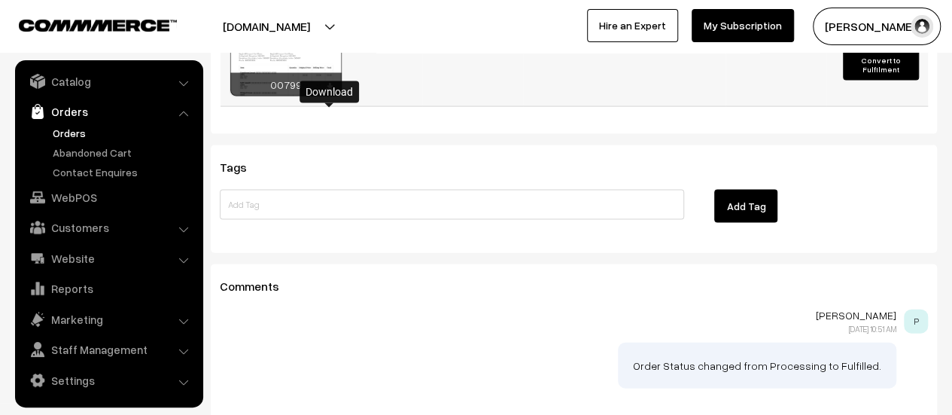
click at [328, 93] on icon at bounding box center [329, 88] width 9 height 10
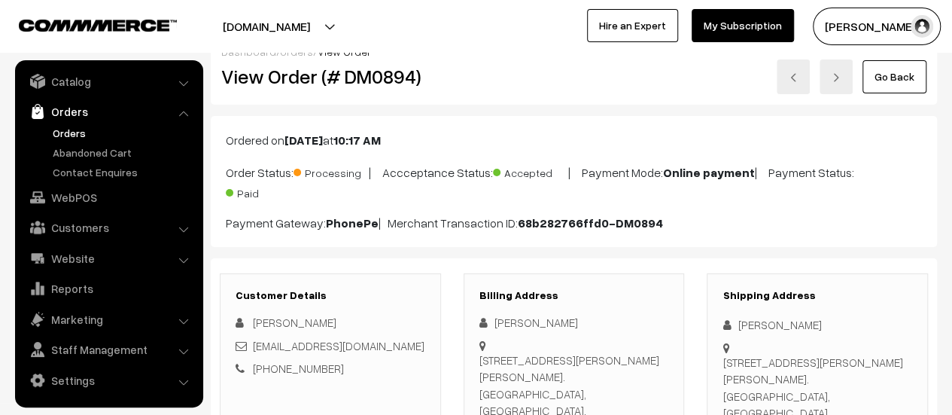
scroll to position [0, 0]
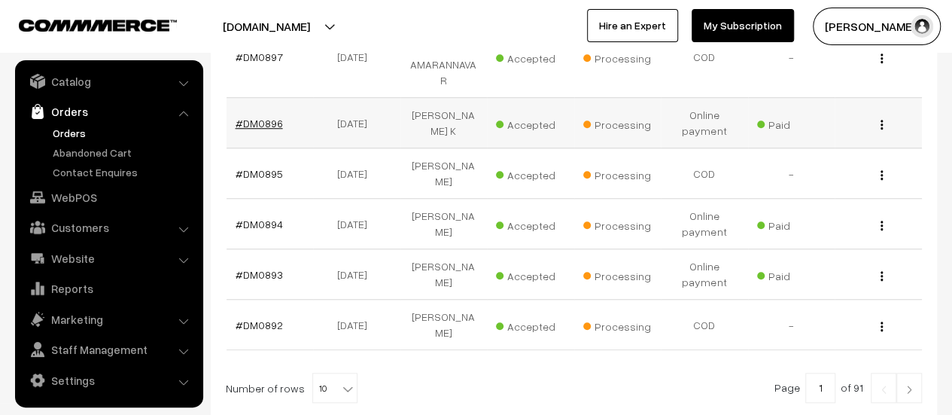
scroll to position [567, 0]
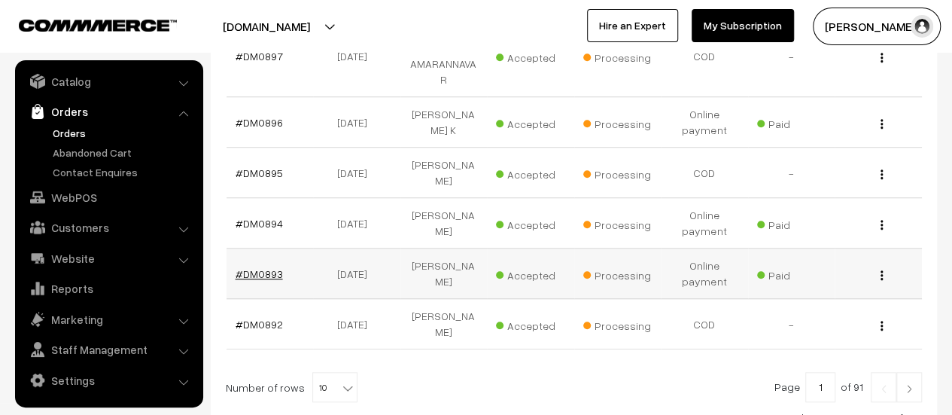
click at [260, 267] on link "#DM0893" at bounding box center [259, 273] width 47 height 13
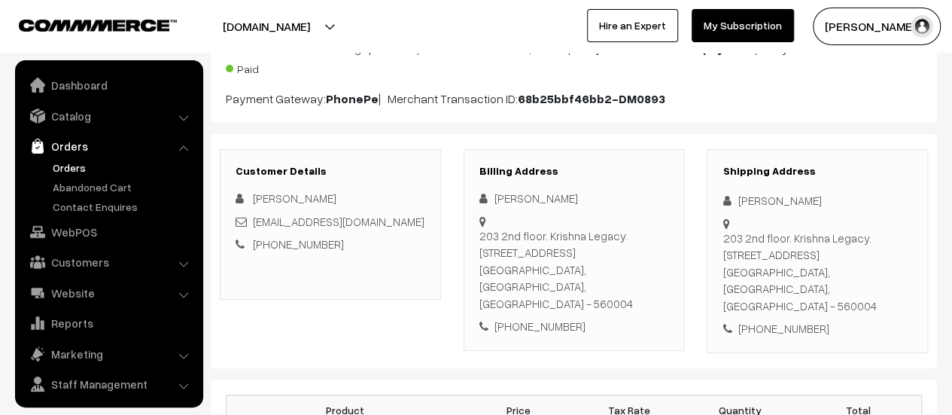
scroll to position [35, 0]
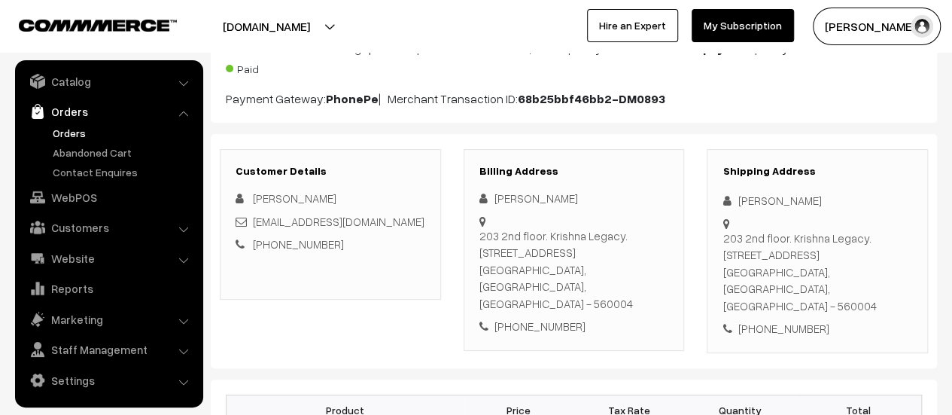
drag, startPoint x: 479, startPoint y: 231, endPoint x: 497, endPoint y: 300, distance: 71.6
click at [497, 300] on div "Billing Address Raksha Deshapande 203 2nd floor. Krishna Legacy. No.24, Puttann…" at bounding box center [574, 250] width 221 height 202
copy div "203 2nd floor. Krishna Legacy. No.24, Puttanna road Basavanagudi Bangalore, Kar…"
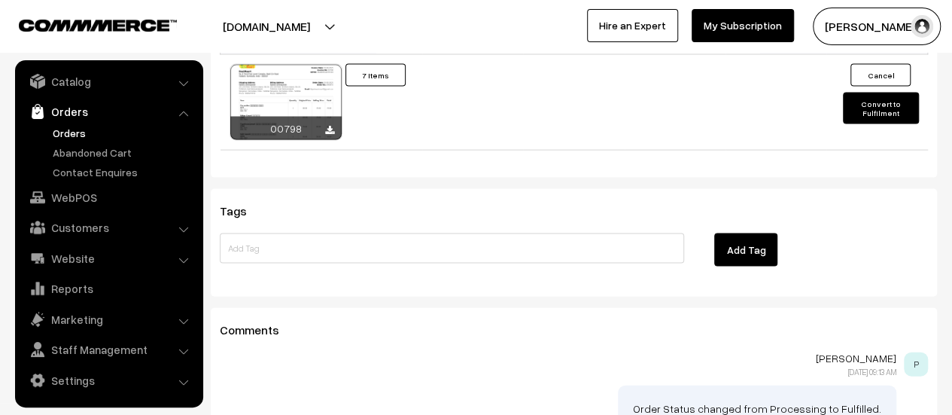
scroll to position [1487, 0]
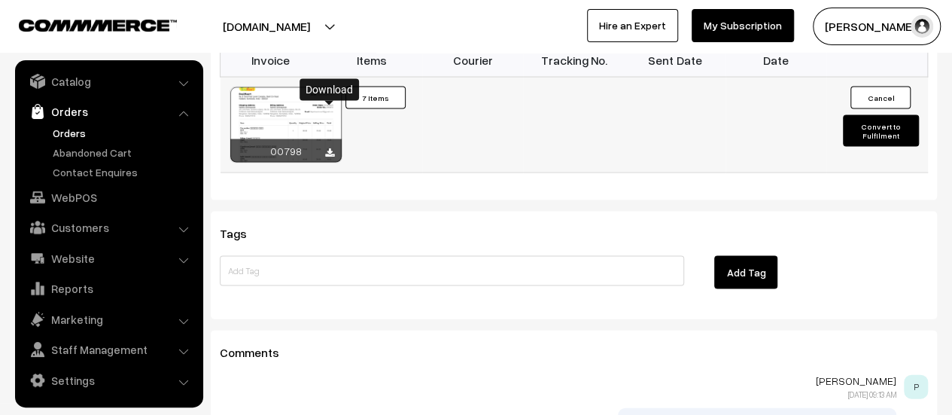
click at [332, 148] on icon at bounding box center [329, 153] width 9 height 10
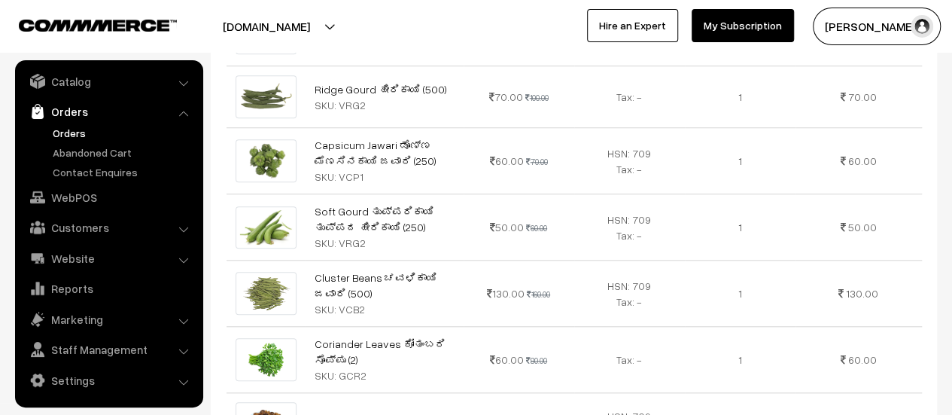
scroll to position [0, 0]
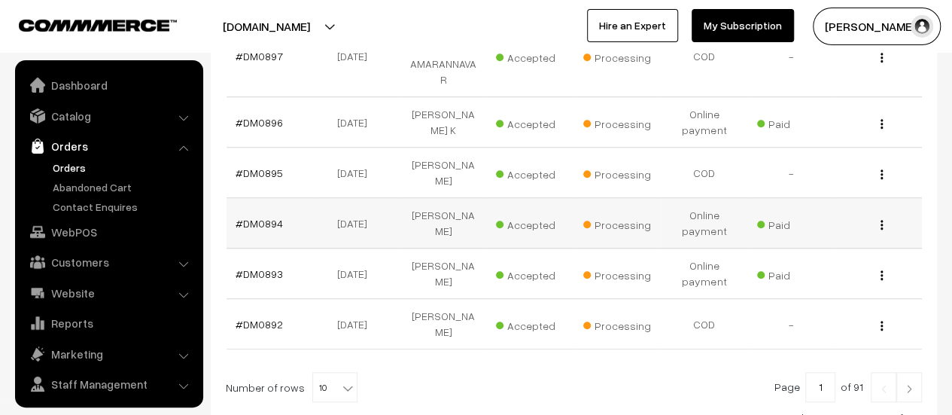
scroll to position [35, 0]
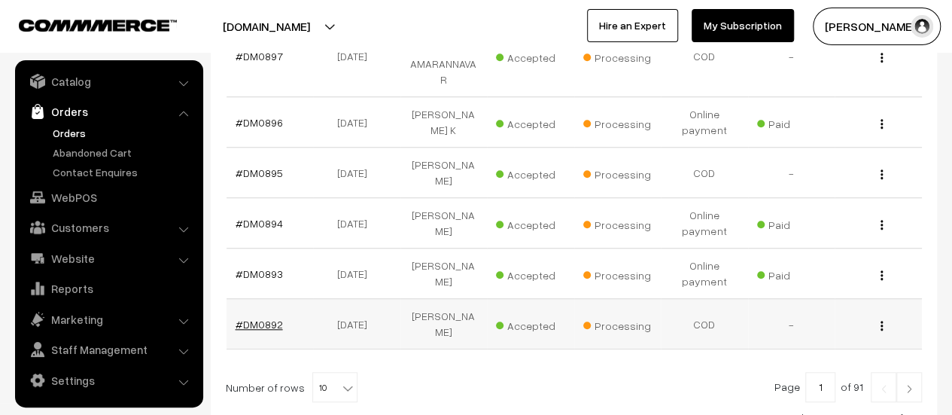
click at [254, 318] on link "#DM0892" at bounding box center [259, 324] width 47 height 13
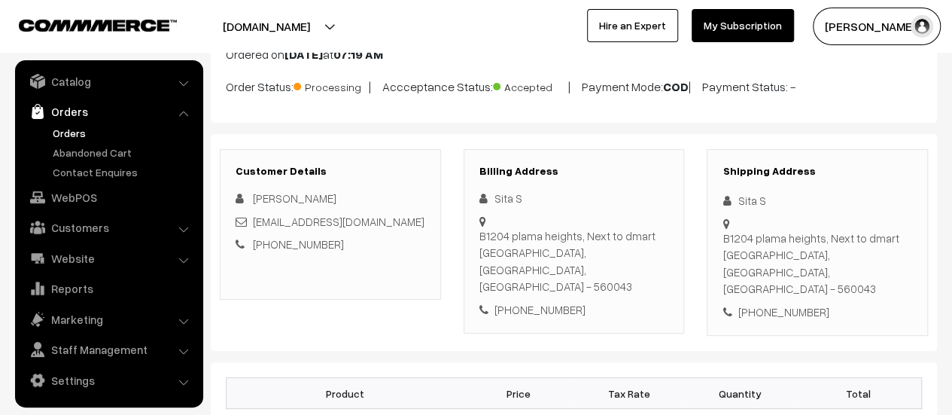
scroll to position [114, 0]
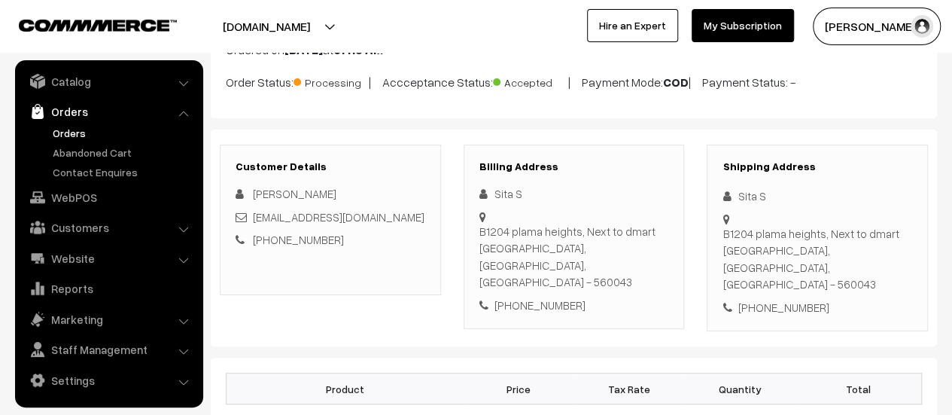
drag, startPoint x: 494, startPoint y: 213, endPoint x: 667, endPoint y: 227, distance: 173.6
click at [667, 227] on div "Sita S [GEOGRAPHIC_DATA], Next to dmart [GEOGRAPHIC_DATA], [GEOGRAPHIC_DATA], […" at bounding box center [574, 249] width 190 height 128
click at [628, 297] on div "[PHONE_NUMBER]" at bounding box center [574, 305] width 190 height 17
drag, startPoint x: 496, startPoint y: 214, endPoint x: 662, endPoint y: 229, distance: 166.9
click at [662, 229] on div "B1204 plama heights, Next to dmart [GEOGRAPHIC_DATA], [GEOGRAPHIC_DATA], [GEOGR…" at bounding box center [574, 257] width 190 height 68
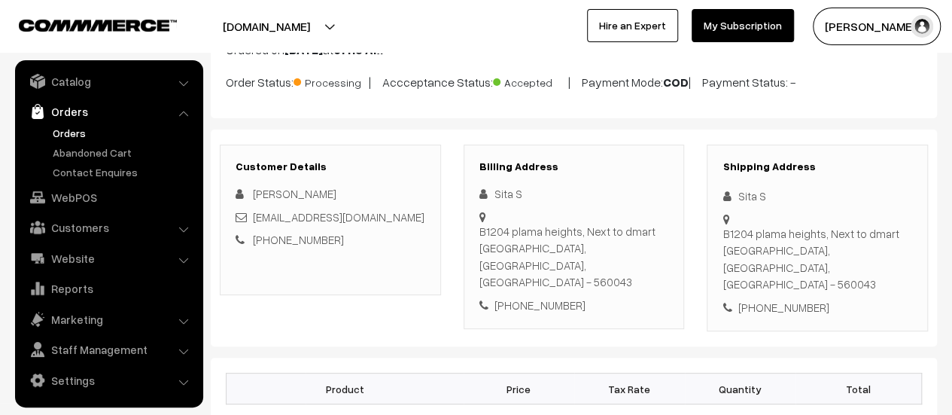
copy div "B1204 plama heights, Next to dmart [GEOGRAPHIC_DATA], [GEOGRAPHIC_DATA], [GEOGR…"
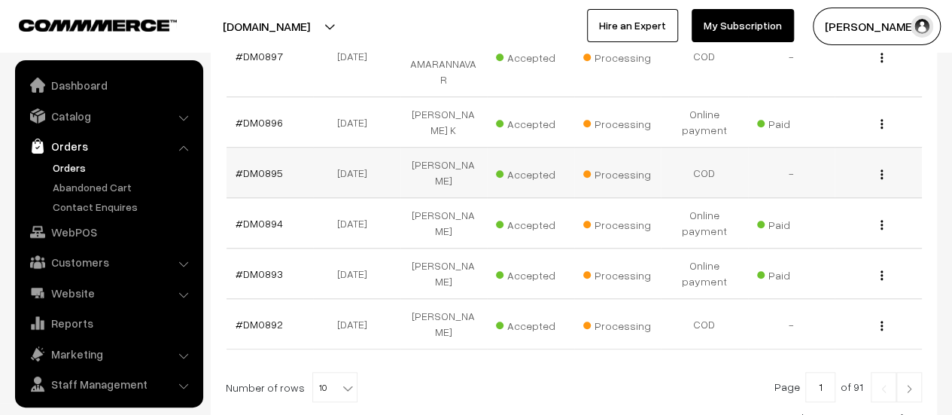
scroll to position [35, 0]
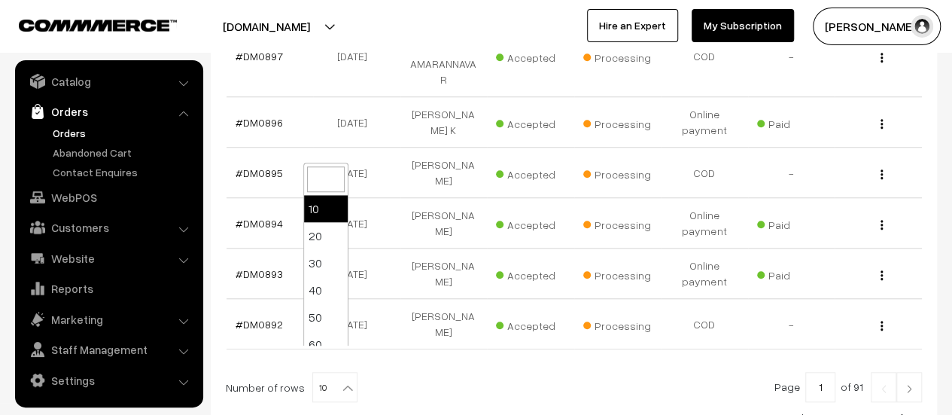
click at [330, 373] on span "10" at bounding box center [335, 388] width 44 height 30
select select "20"
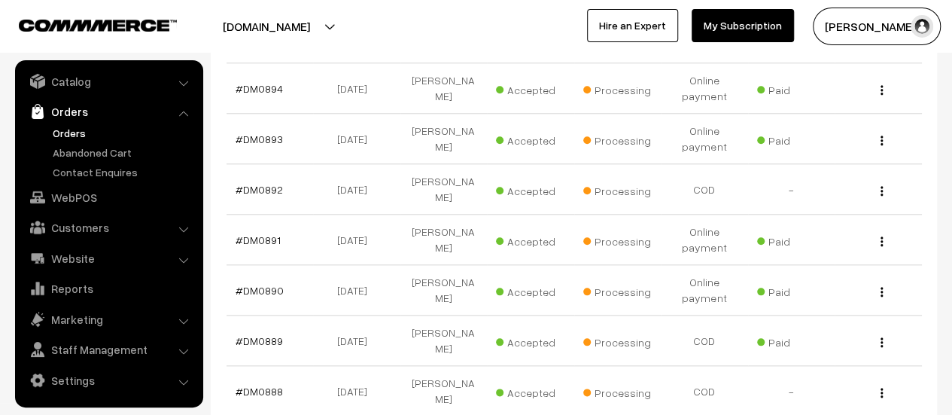
scroll to position [701, 0]
click at [263, 234] on link "#DM0891" at bounding box center [258, 240] width 45 height 13
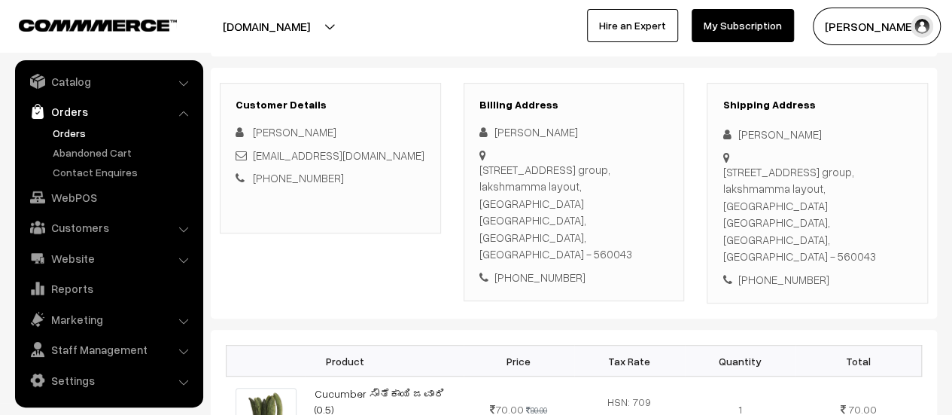
scroll to position [214, 0]
drag, startPoint x: 480, startPoint y: 164, endPoint x: 650, endPoint y: 201, distance: 174.0
click at [650, 201] on div "2nd floor, 203, G K Elite appartment, G k group, lakshmamma layout, Banaswadi B…" at bounding box center [574, 211] width 190 height 102
copy div "2nd floor, 203, G K Elite appartment, G k group, lakshmamma layout, Banaswadi B…"
click at [108, 148] on link "Abandoned Cart" at bounding box center [123, 152] width 149 height 16
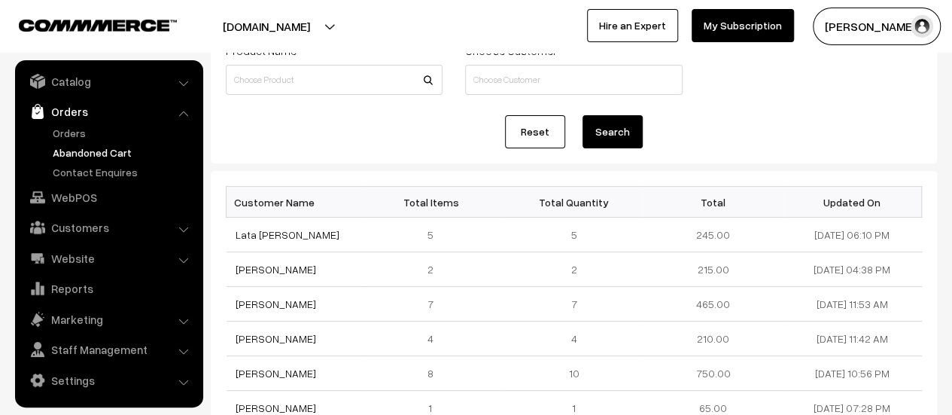
scroll to position [107, 0]
drag, startPoint x: 232, startPoint y: 335, endPoint x: 330, endPoint y: 365, distance: 102.4
click at [313, 342] on td "Madhu M Vastrad" at bounding box center [296, 339] width 139 height 35
copy link "Madhu M Vastrad"
click at [292, 337] on link "Madhu M Vastrad" at bounding box center [276, 339] width 81 height 13
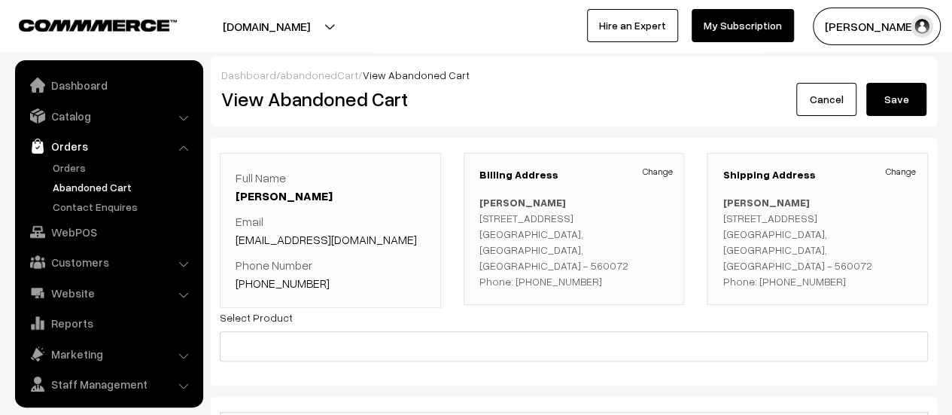
scroll to position [35, 0]
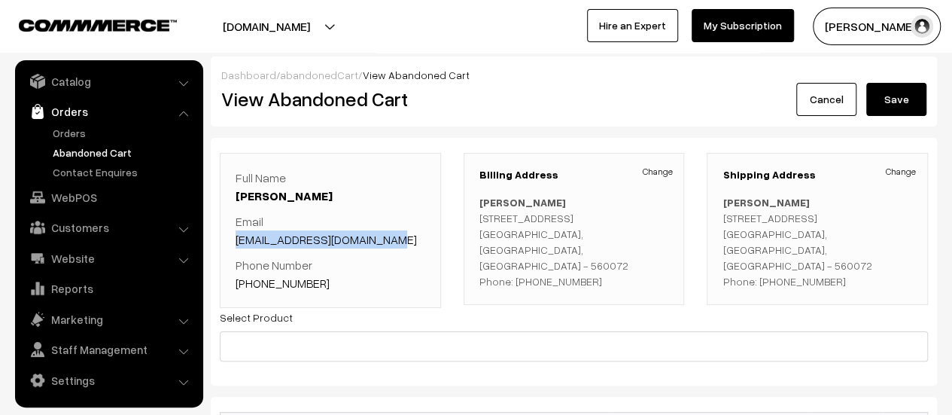
drag, startPoint x: 401, startPoint y: 239, endPoint x: 236, endPoint y: 243, distance: 164.9
click at [236, 243] on p "Email [EMAIL_ADDRESS][DOMAIN_NAME]" at bounding box center [331, 230] width 190 height 36
copy link "[EMAIL_ADDRESS][DOMAIN_NAME]"
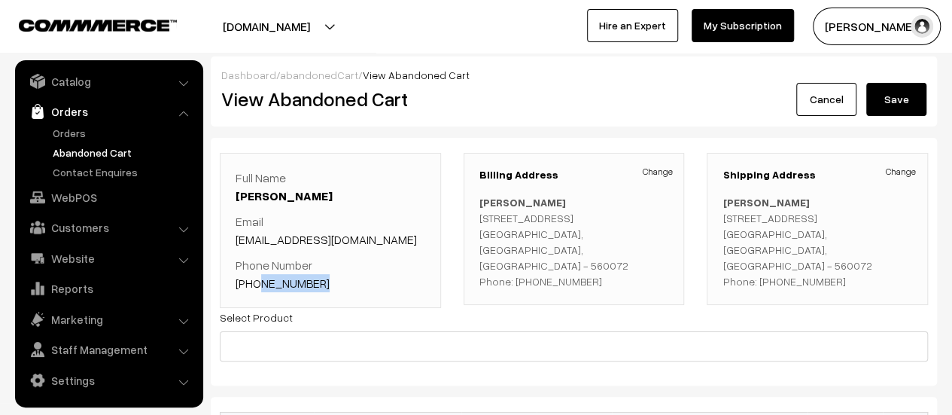
drag, startPoint x: 324, startPoint y: 278, endPoint x: 256, endPoint y: 278, distance: 68.5
click at [256, 278] on p "Phone Number +91 6363209649" at bounding box center [331, 274] width 190 height 36
copy link "6363209649"
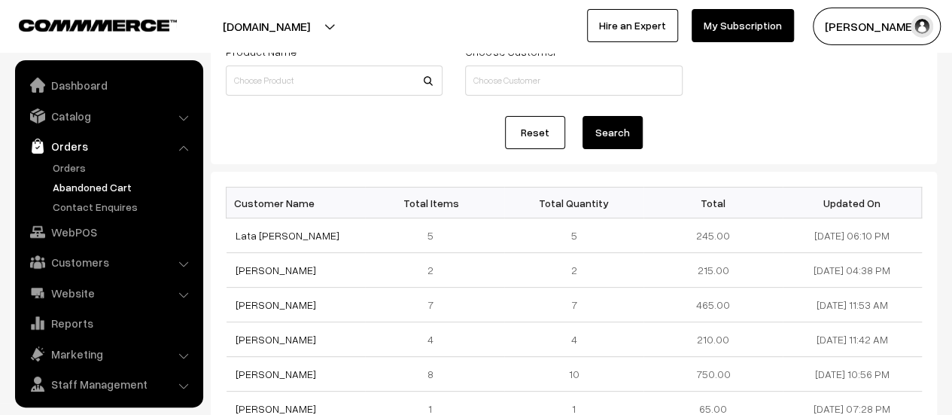
scroll to position [35, 0]
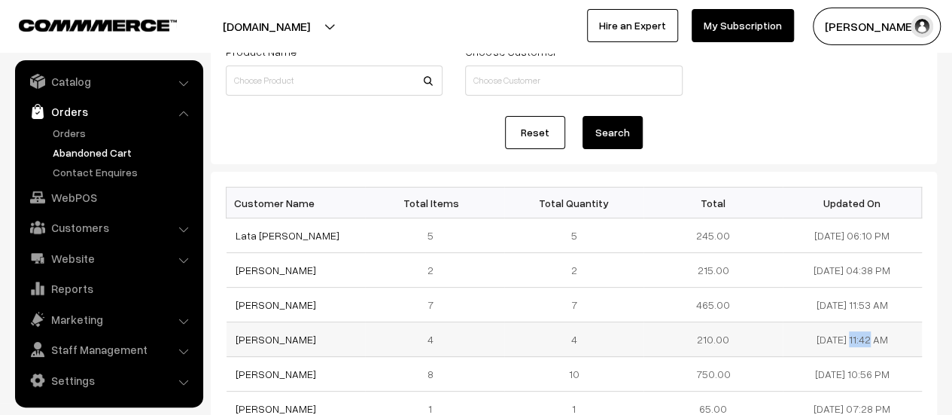
drag, startPoint x: 861, startPoint y: 338, endPoint x: 799, endPoint y: 345, distance: 62.1
click at [799, 345] on td "30-08-2025 11:42 AM" at bounding box center [852, 339] width 139 height 35
copy td "30-08-2025"
drag, startPoint x: 350, startPoint y: 303, endPoint x: 234, endPoint y: 310, distance: 116.1
click at [234, 310] on td "Mahesh Guggari Guggari" at bounding box center [296, 304] width 139 height 35
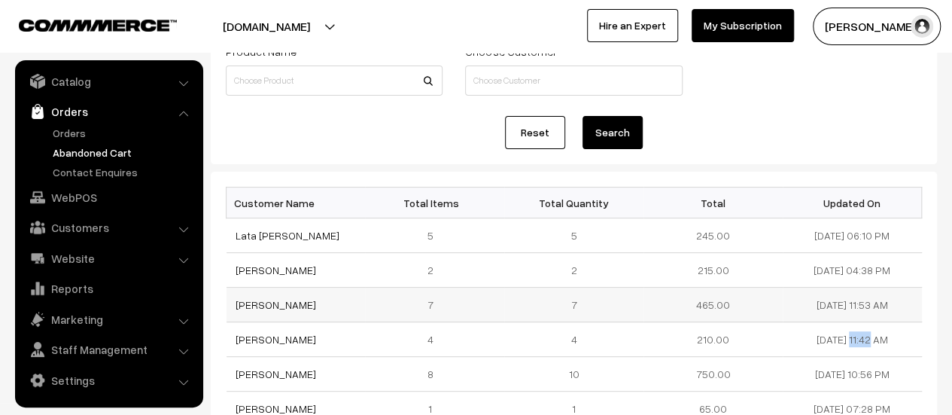
copy link "Mahesh Guggari Guggari"
click at [301, 303] on link "Mahesh Guggari Guggari" at bounding box center [276, 304] width 81 height 13
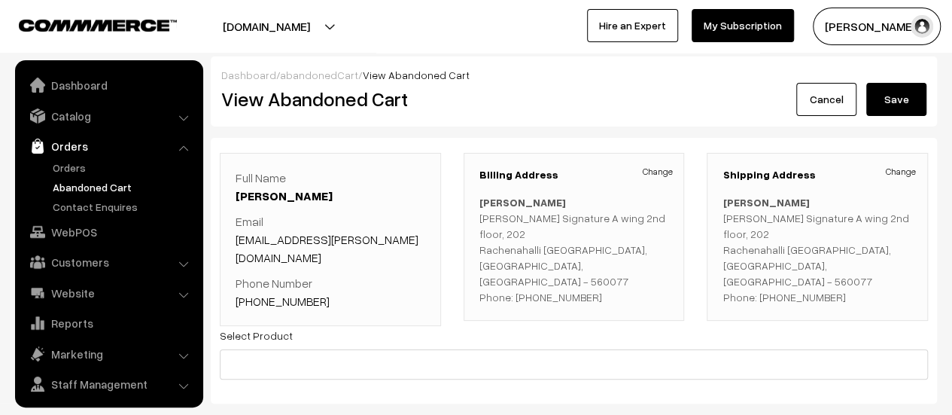
scroll to position [35, 0]
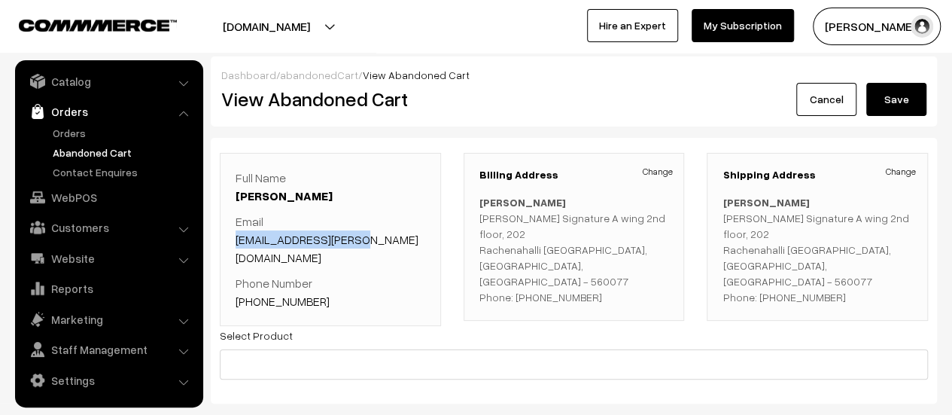
drag, startPoint x: 370, startPoint y: 240, endPoint x: 238, endPoint y: 242, distance: 131.7
click at [238, 242] on p "Email Mahesh.rohn@gmail.com" at bounding box center [331, 239] width 190 height 54
copy link "Mahesh.rohn@gmail.com"
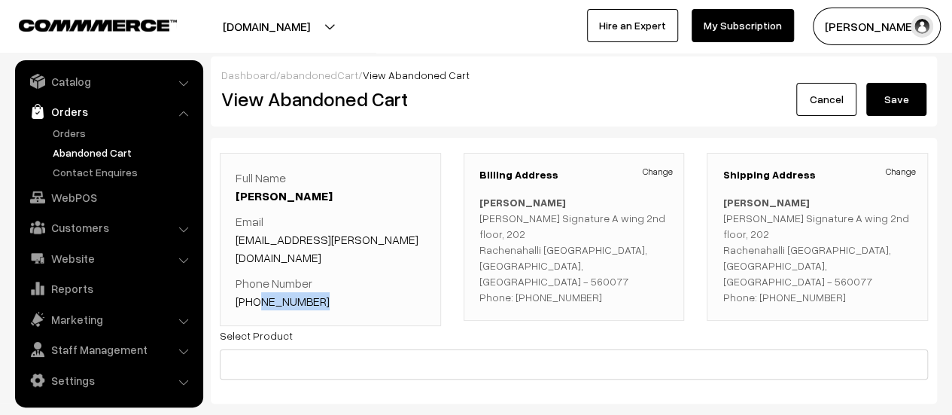
drag, startPoint x: 321, startPoint y: 281, endPoint x: 254, endPoint y: 287, distance: 66.5
click at [254, 287] on p "Phone Number +91 9740938784" at bounding box center [331, 292] width 190 height 36
copy link "9740938784"
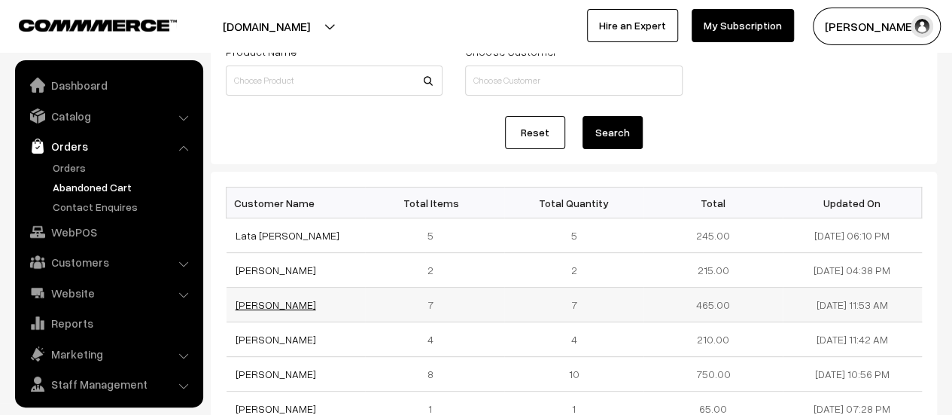
scroll to position [35, 0]
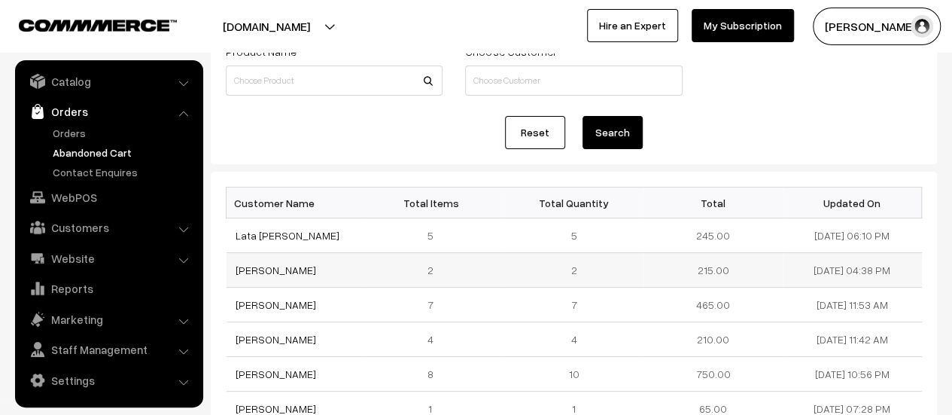
drag, startPoint x: 293, startPoint y: 270, endPoint x: 229, endPoint y: 272, distance: 64.0
click at [229, 272] on td "Gowri Giriya" at bounding box center [296, 270] width 139 height 35
copy link "Gowri Giriya"
click at [264, 267] on link "Gowri Giriya" at bounding box center [276, 269] width 81 height 13
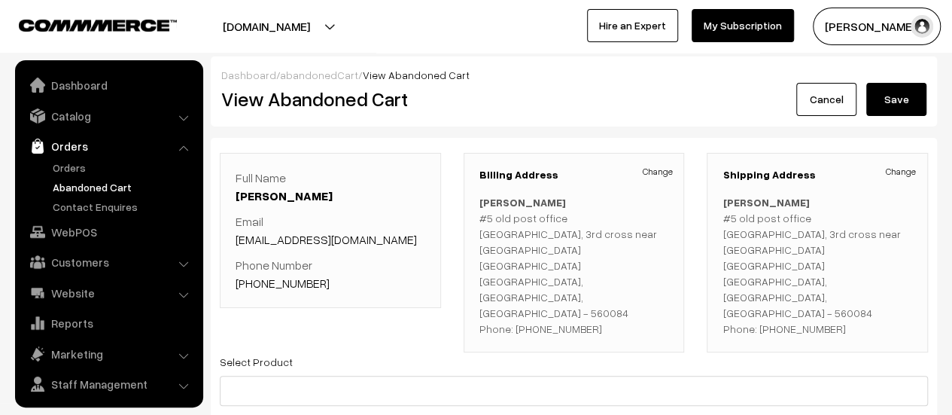
scroll to position [35, 0]
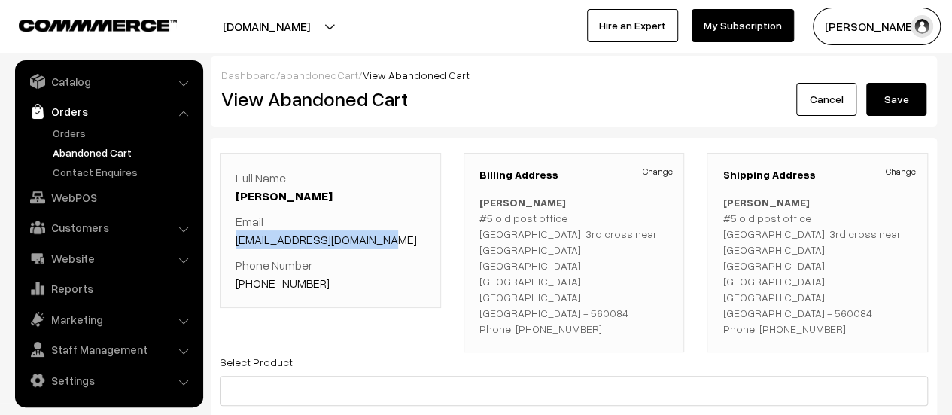
drag, startPoint x: 379, startPoint y: 239, endPoint x: 236, endPoint y: 237, distance: 143.0
click at [236, 237] on p "Email [EMAIL_ADDRESS][DOMAIN_NAME]" at bounding box center [331, 230] width 190 height 36
copy link "[EMAIL_ADDRESS][DOMAIN_NAME]"
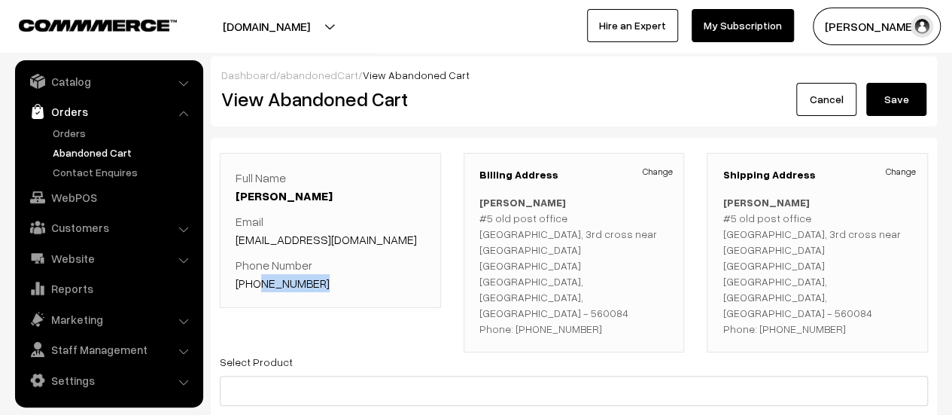
drag, startPoint x: 316, startPoint y: 282, endPoint x: 254, endPoint y: 279, distance: 61.8
click at [254, 279] on p "Phone Number [PHONE_NUMBER]" at bounding box center [331, 274] width 190 height 36
copy link "9739175017"
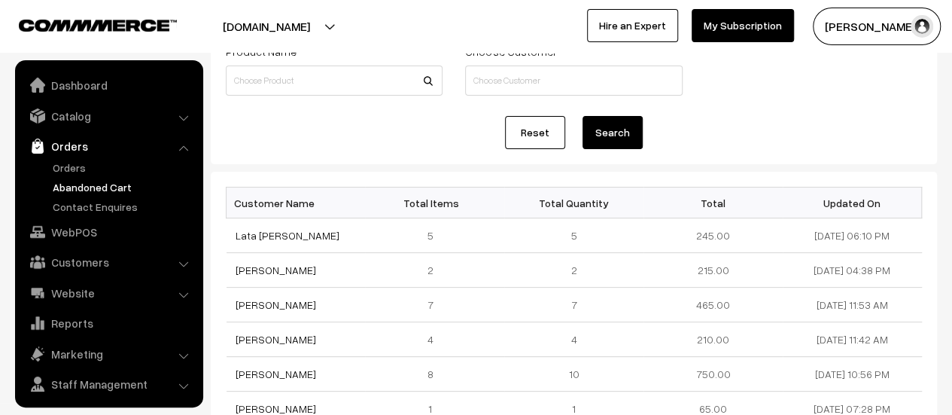
scroll to position [35, 0]
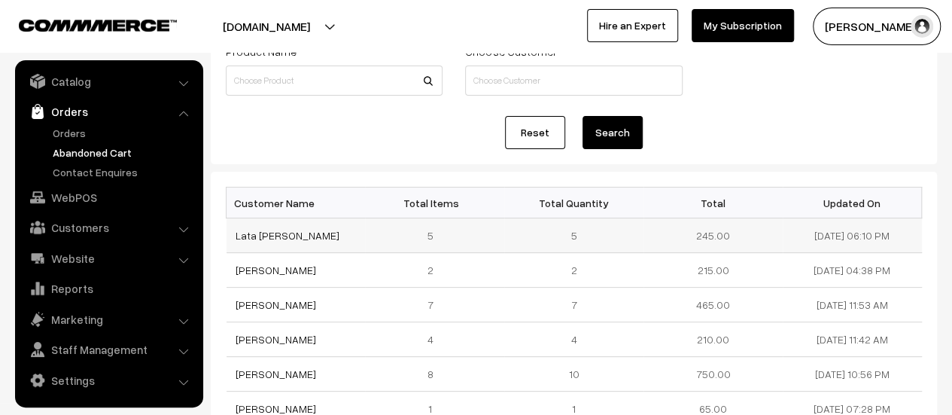
drag, startPoint x: 301, startPoint y: 233, endPoint x: 233, endPoint y: 233, distance: 68.5
click at [233, 233] on td "Lata Vinay kuri" at bounding box center [296, 235] width 139 height 35
copy link "Lata Vinay kuri"
click at [251, 230] on link "Lata Vinay kuri" at bounding box center [288, 235] width 104 height 13
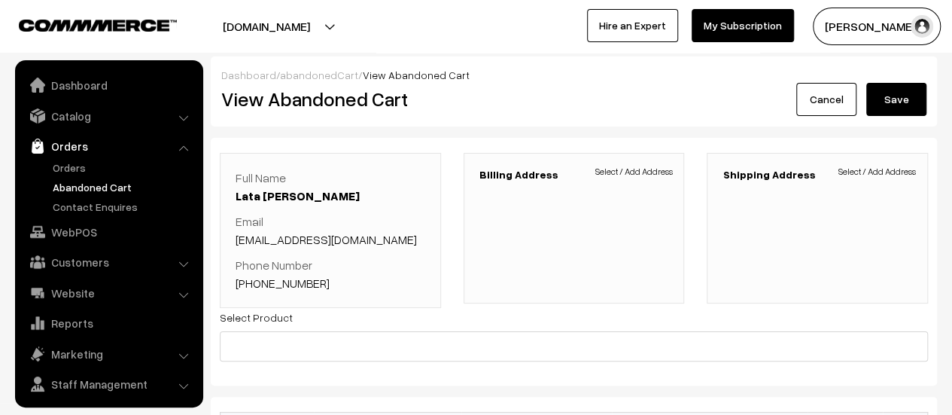
scroll to position [35, 0]
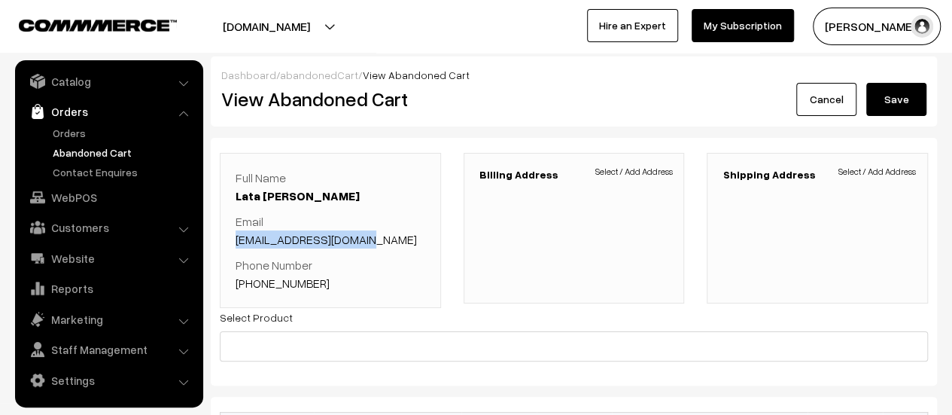
drag, startPoint x: 359, startPoint y: 239, endPoint x: 235, endPoint y: 230, distance: 124.4
click at [235, 230] on div "Full Name Lata Vinay kuri Email lata.v.k1996@gmail.com Phone Number +91 8792155…" at bounding box center [330, 230] width 221 height 155
copy link "lata.v.k1996@gmail.com"
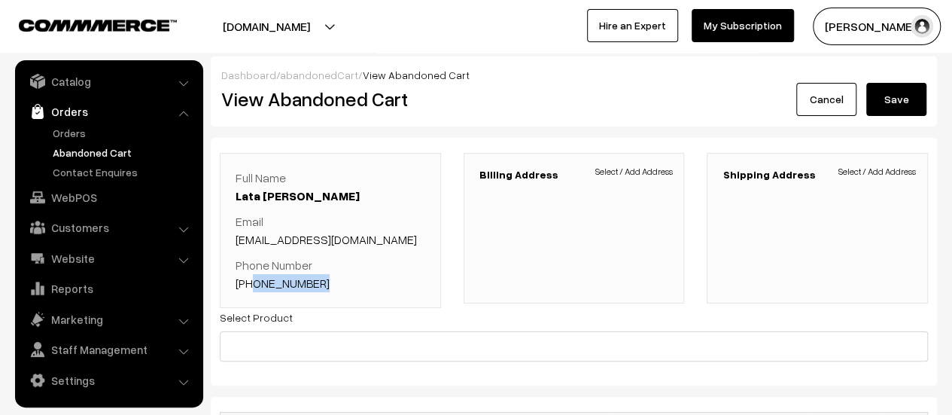
drag, startPoint x: 317, startPoint y: 280, endPoint x: 253, endPoint y: 279, distance: 64.0
click at [253, 279] on p "Phone Number +91 8792155352" at bounding box center [331, 274] width 190 height 36
copy link "8792155352"
click at [105, 173] on link "Contact Enquires" at bounding box center [123, 172] width 149 height 16
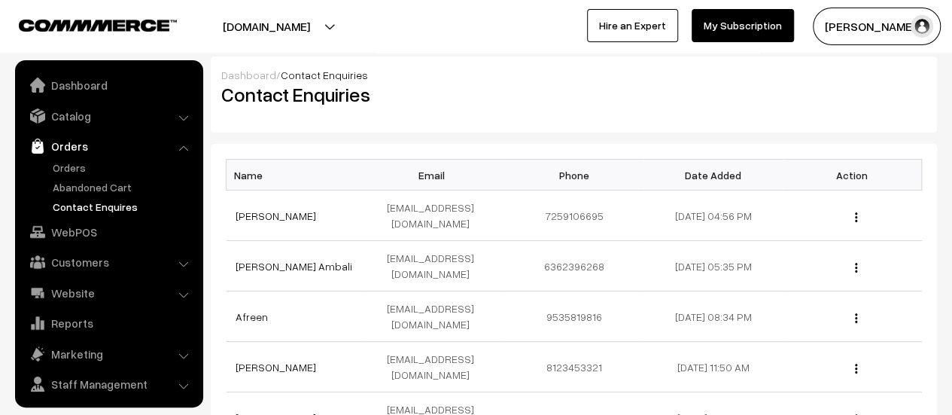
scroll to position [35, 0]
